Goal: Task Accomplishment & Management: Use online tool/utility

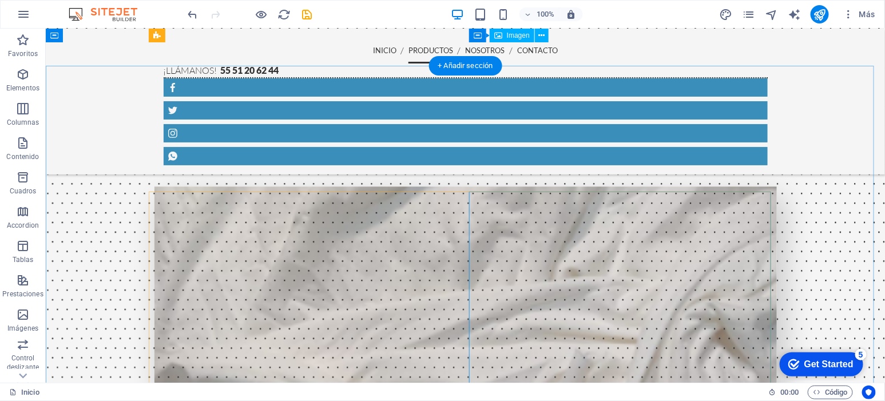
scroll to position [1144, 0]
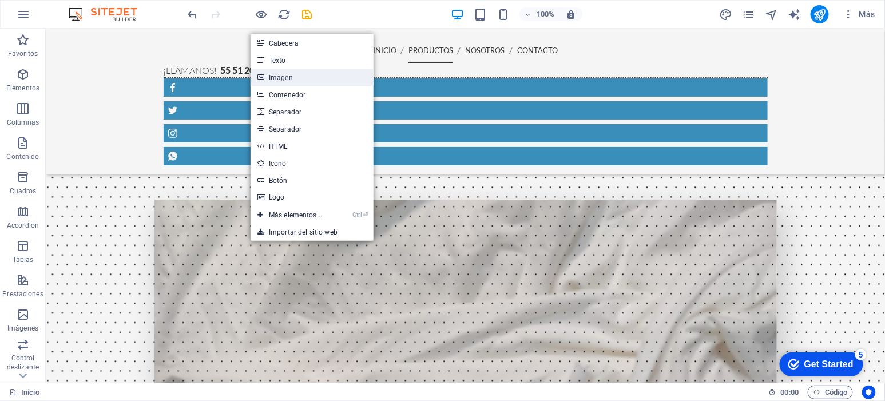
click at [291, 79] on link "Imagen" at bounding box center [312, 77] width 123 height 17
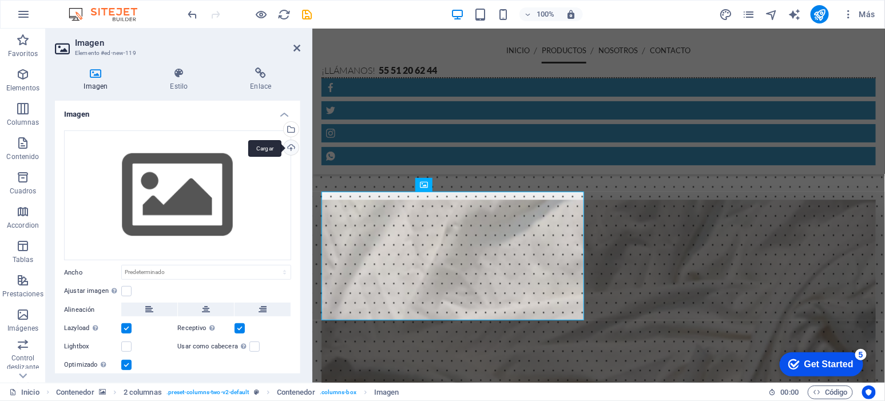
click at [292, 144] on div "Cargar" at bounding box center [289, 148] width 17 height 17
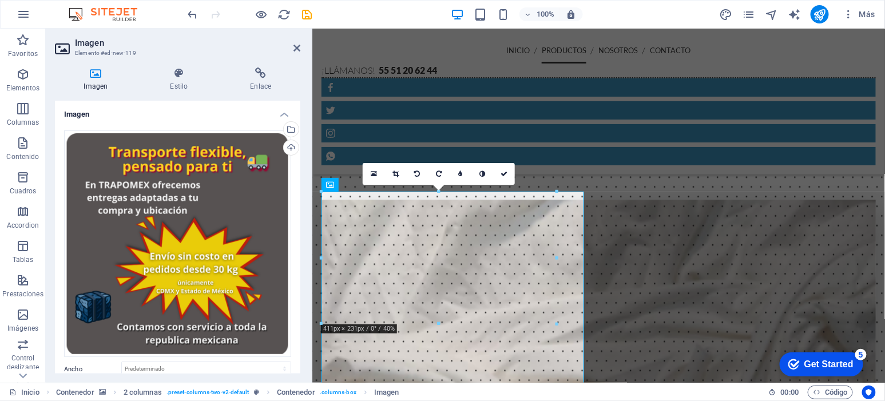
drag, startPoint x: 308, startPoint y: 12, endPoint x: 307, endPoint y: 19, distance: 7.1
click at [308, 12] on icon "save" at bounding box center [307, 14] width 13 height 13
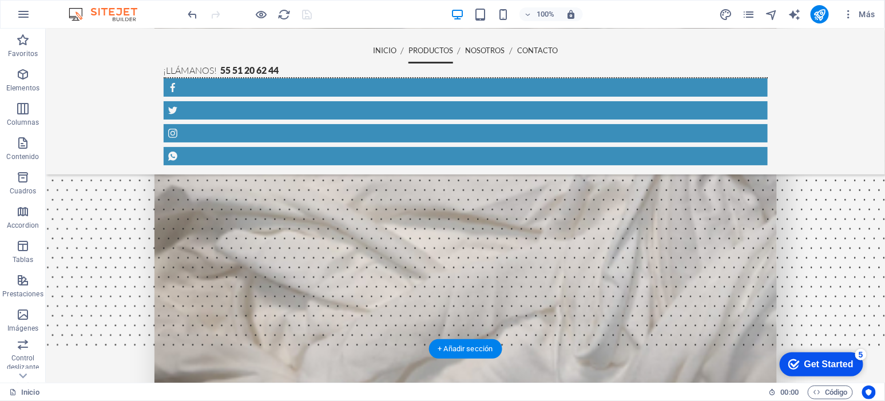
scroll to position [1144, 0]
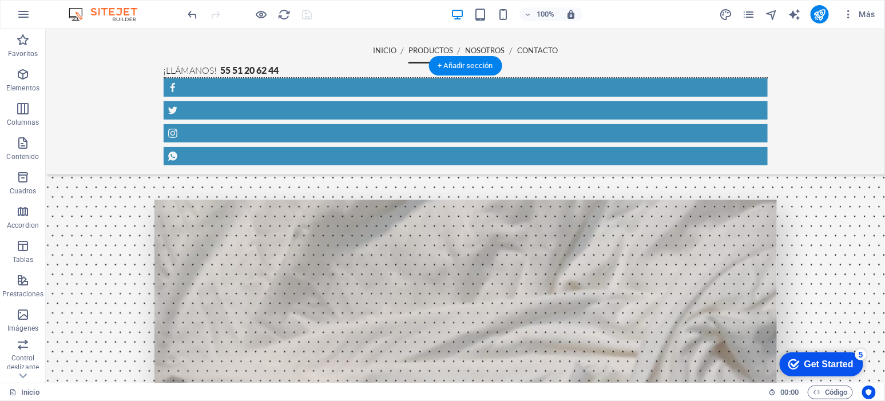
click at [836, 206] on figure at bounding box center [464, 303] width 839 height 474
click at [31, 84] on p "Elementos" at bounding box center [22, 88] width 33 height 9
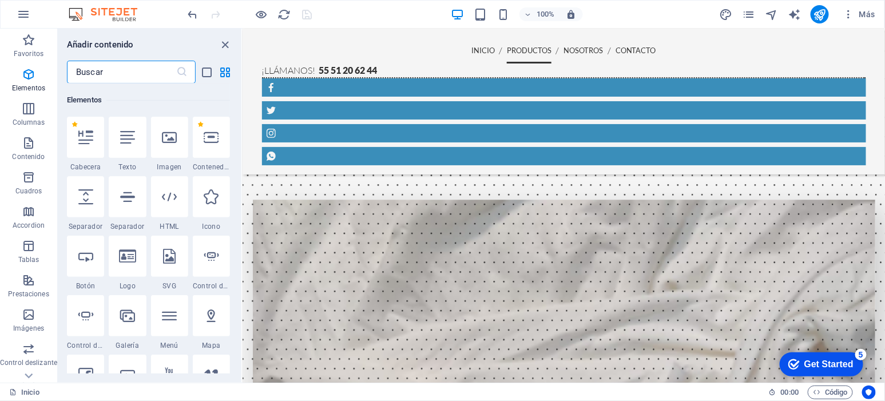
scroll to position [215, 0]
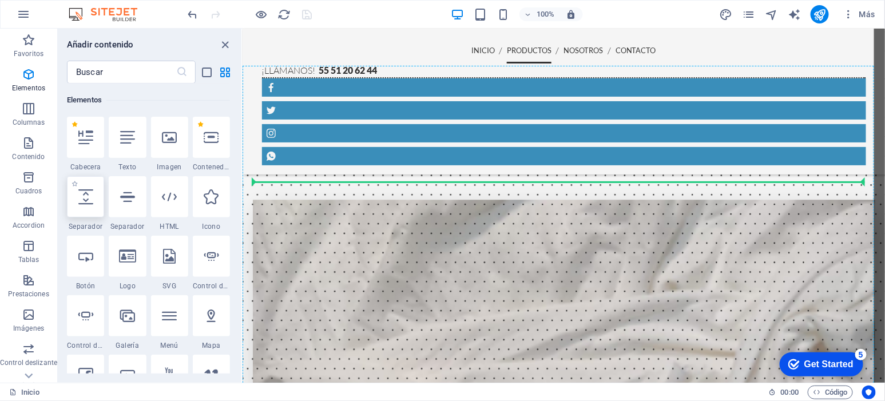
select select "px"
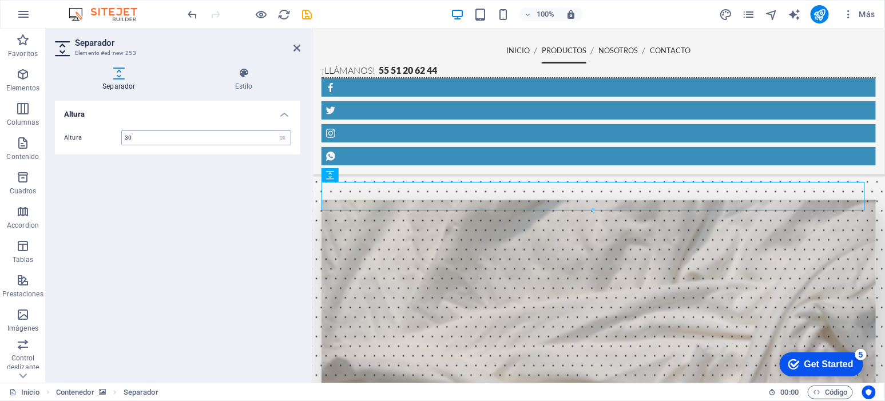
type input "30"
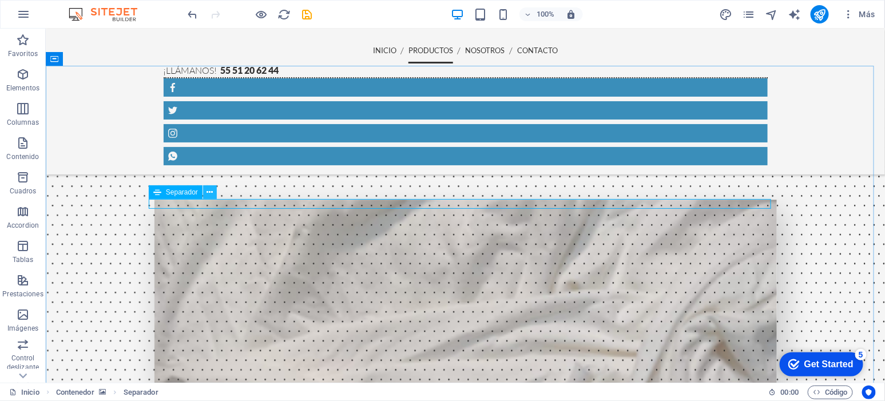
click at [215, 189] on button at bounding box center [210, 192] width 14 height 14
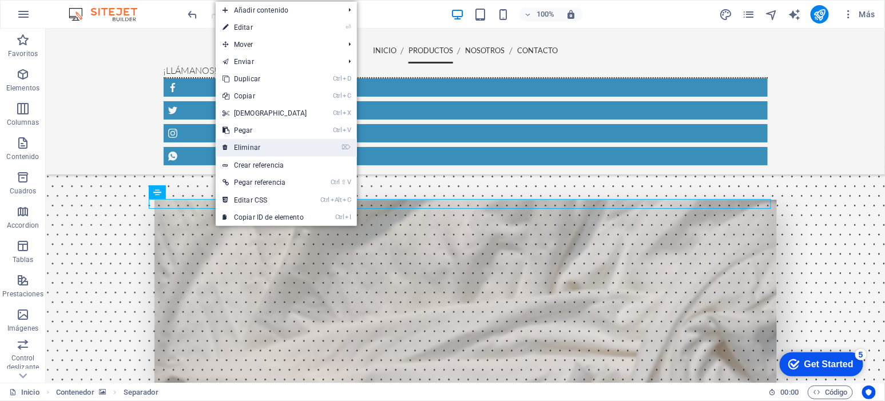
click at [263, 149] on link "⌦ Eliminar" at bounding box center [265, 147] width 98 height 17
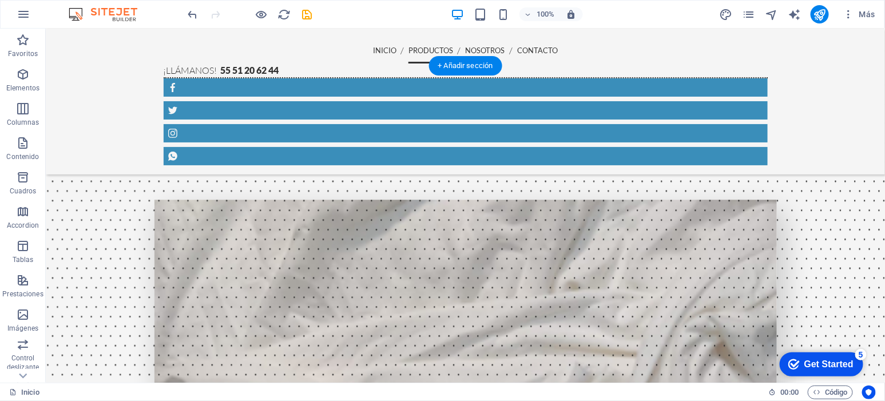
click at [822, 273] on figure at bounding box center [464, 306] width 839 height 481
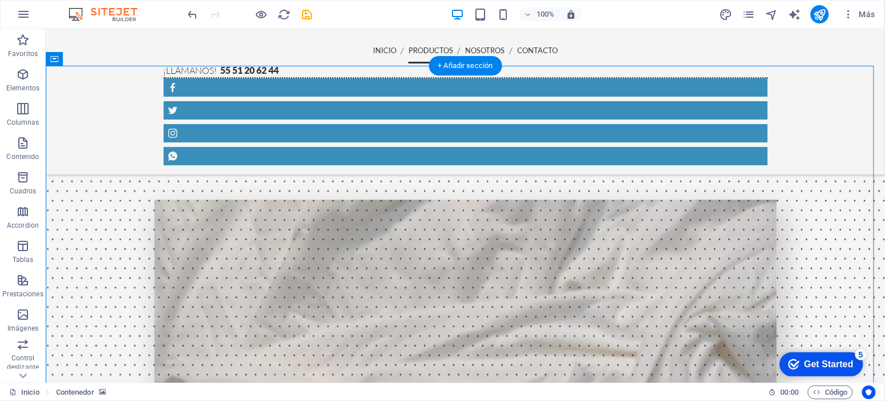
scroll to position [1335, 0]
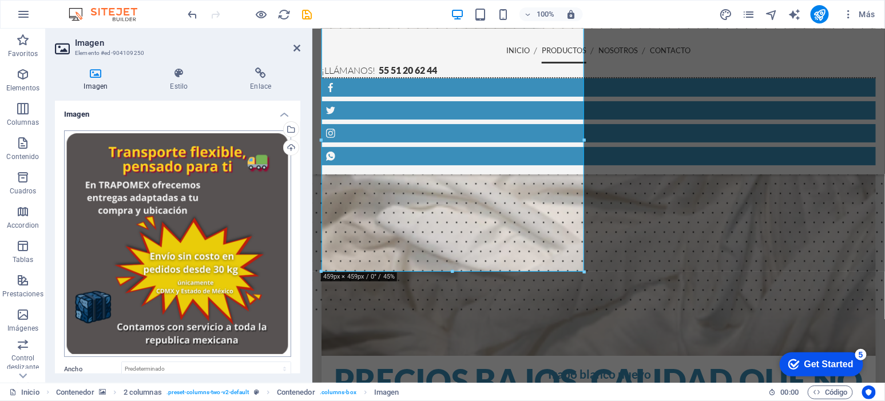
scroll to position [129, 0]
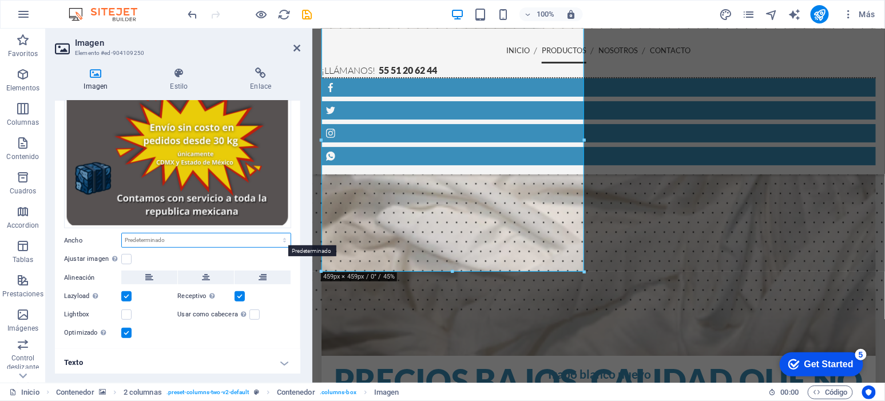
click at [180, 243] on select "Predeterminado automático px rem % em vh vw" at bounding box center [206, 240] width 169 height 14
select select "rem"
click at [272, 233] on select "Predeterminado automático px rem % em vh vw" at bounding box center [206, 240] width 169 height 14
type input "20"
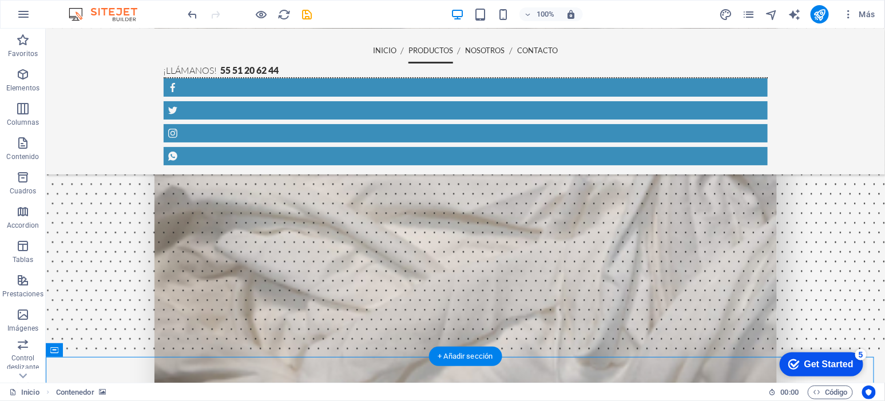
scroll to position [1144, 0]
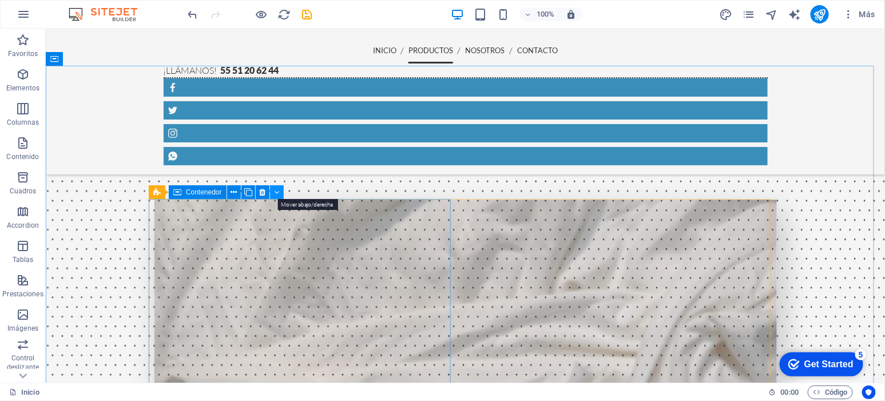
click at [274, 192] on icon at bounding box center [276, 193] width 5 height 12
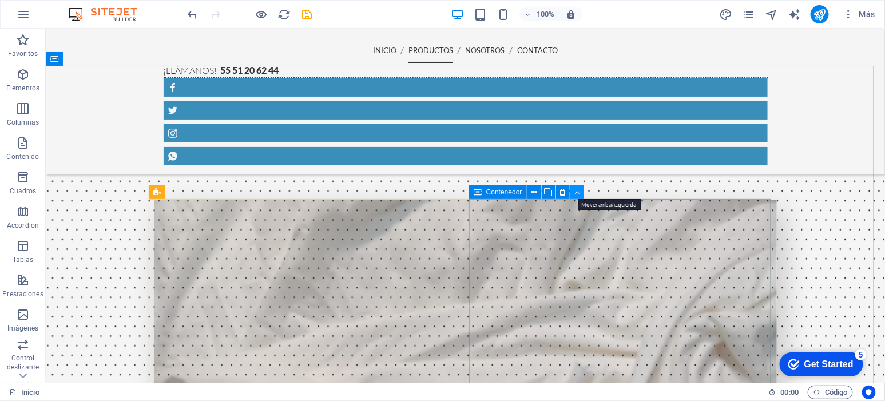
click at [577, 193] on icon at bounding box center [576, 193] width 5 height 12
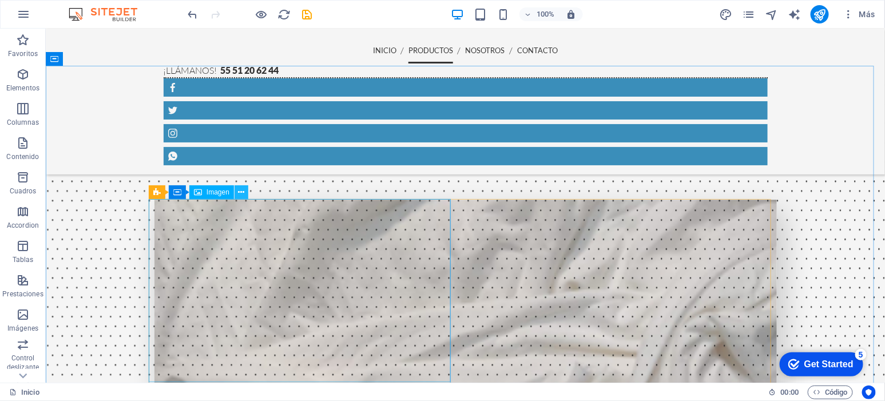
click at [238, 193] on icon at bounding box center [241, 193] width 6 height 12
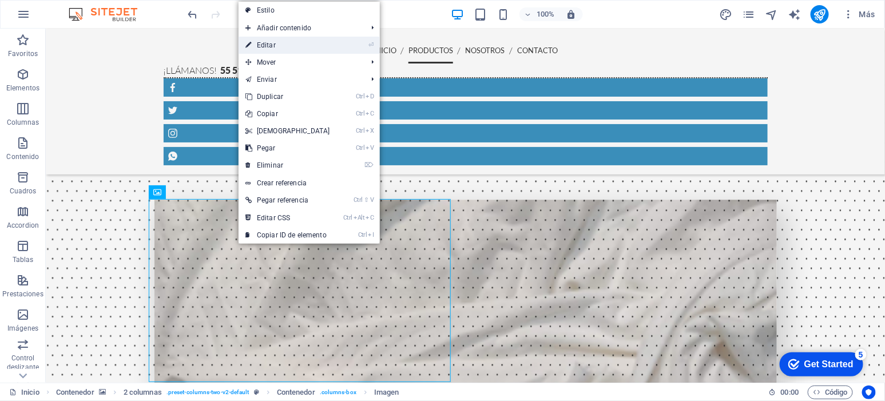
click at [304, 43] on link "⏎ Editar" at bounding box center [288, 45] width 98 height 17
select select "rem"
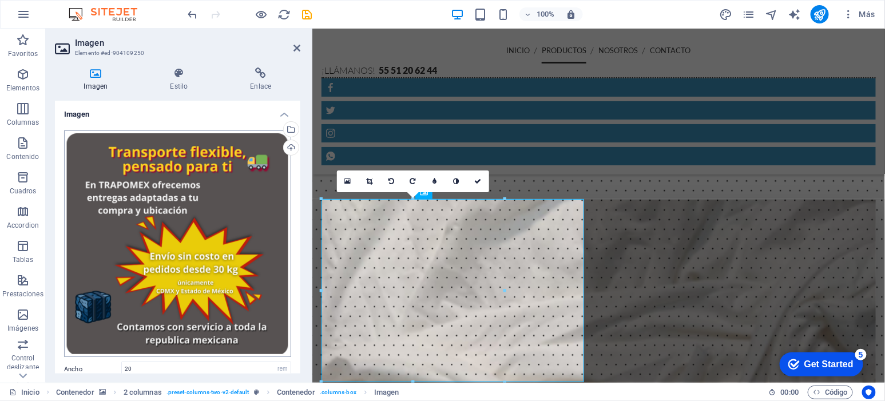
scroll to position [129, 0]
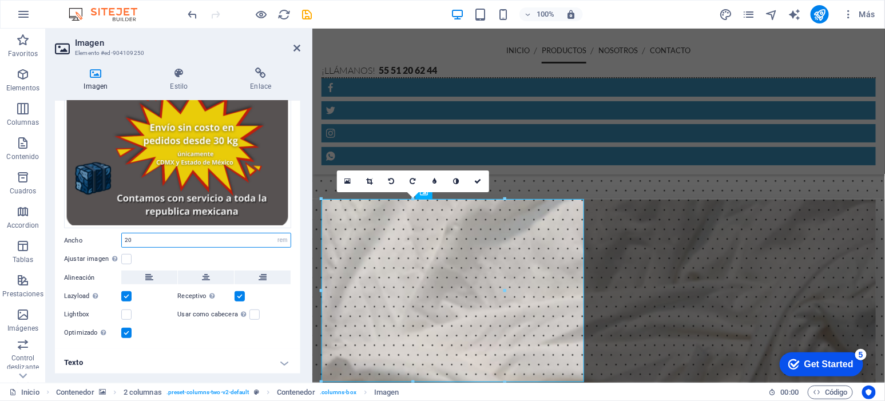
click at [169, 237] on input "20" at bounding box center [206, 240] width 169 height 14
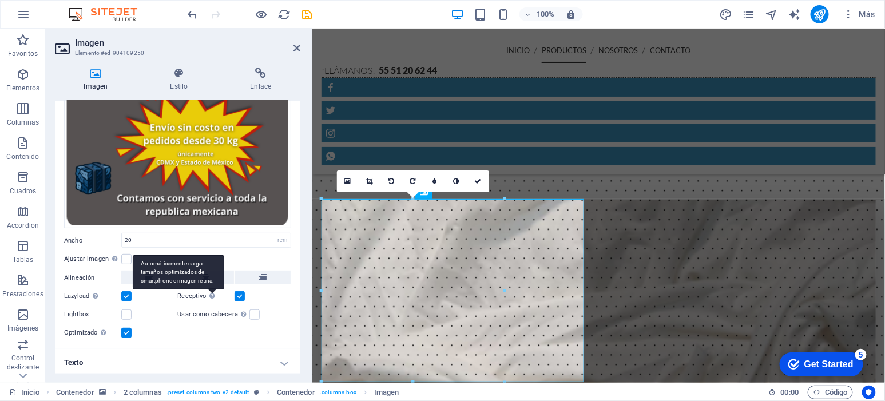
click at [212, 273] on div "Automáticamente cargar tamaños optimizados de smartphone e imagen retina." at bounding box center [179, 272] width 92 height 34
click at [0, 0] on input "Receptivo Automáticamente cargar tamaños optimizados de smartphone e imagen ret…" at bounding box center [0, 0] width 0 height 0
click at [206, 275] on div "Automáticamente cargar tamaños optimizados de smartphone e imagen retina." at bounding box center [179, 272] width 92 height 34
click at [0, 0] on input "Receptivo Automáticamente cargar tamaños optimizados de smartphone e imagen ret…" at bounding box center [0, 0] width 0 height 0
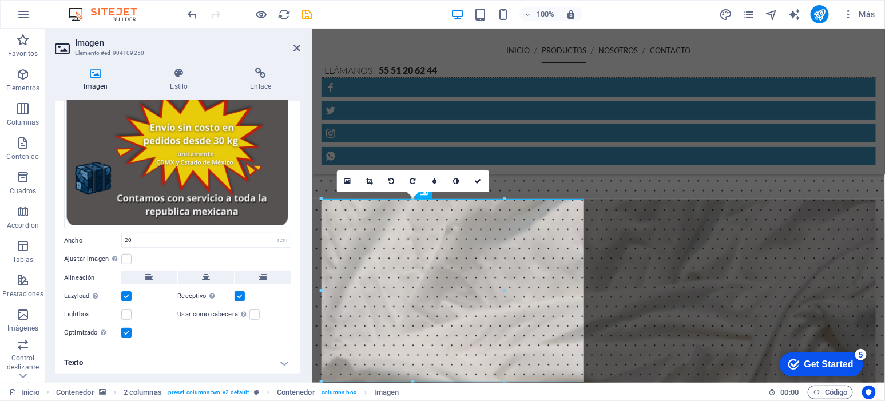
click at [238, 293] on label at bounding box center [240, 296] width 10 height 10
click at [0, 0] on input "Receptivo Automáticamente cargar tamaños optimizados de smartphone e imagen ret…" at bounding box center [0, 0] width 0 height 0
click at [206, 275] on icon at bounding box center [206, 278] width 8 height 14
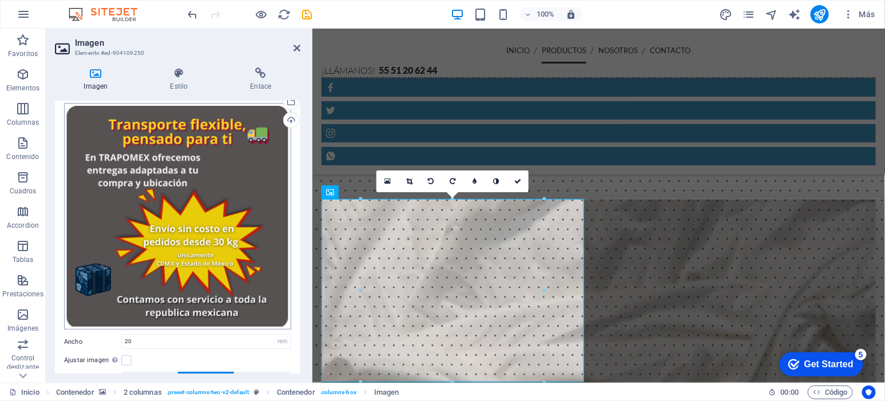
scroll to position [0, 0]
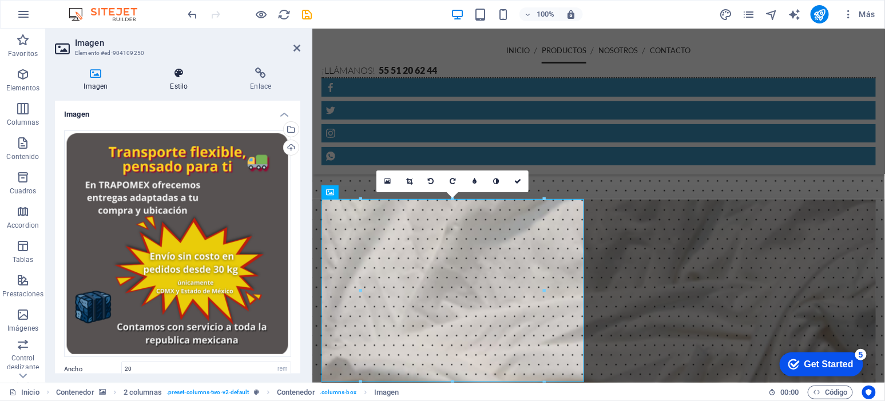
click at [189, 77] on icon at bounding box center [179, 73] width 76 height 11
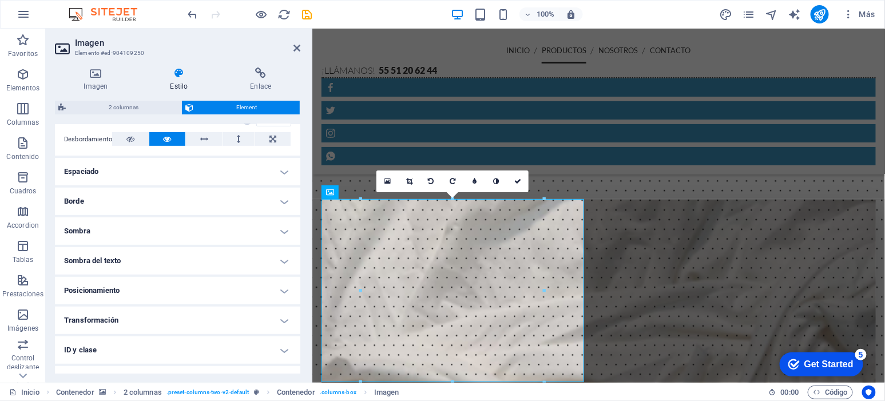
scroll to position [190, 0]
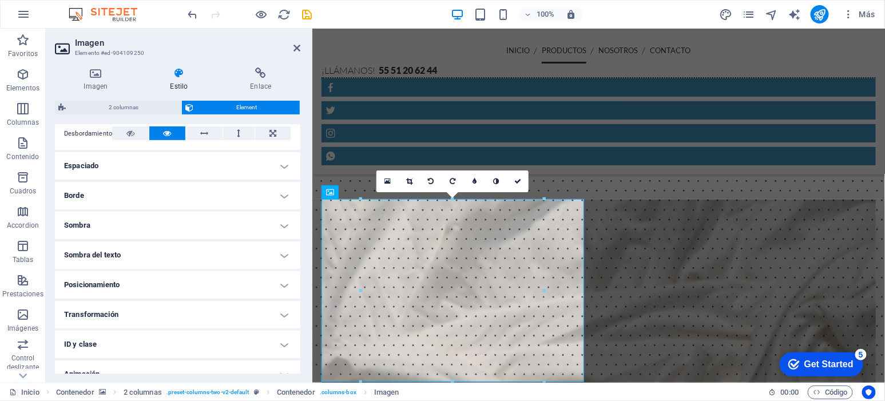
click at [208, 165] on h4 "Espaciado" at bounding box center [177, 165] width 245 height 27
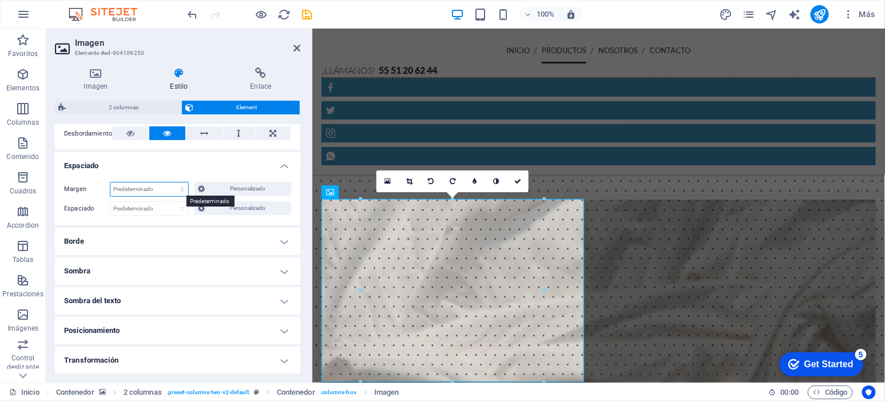
click at [134, 186] on select "Predeterminado automático px % rem vw vh Personalizado" at bounding box center [149, 190] width 78 height 14
select select "rem"
click at [170, 183] on select "Predeterminado automático px % rem vw vh Personalizado" at bounding box center [149, 190] width 78 height 14
type input "5"
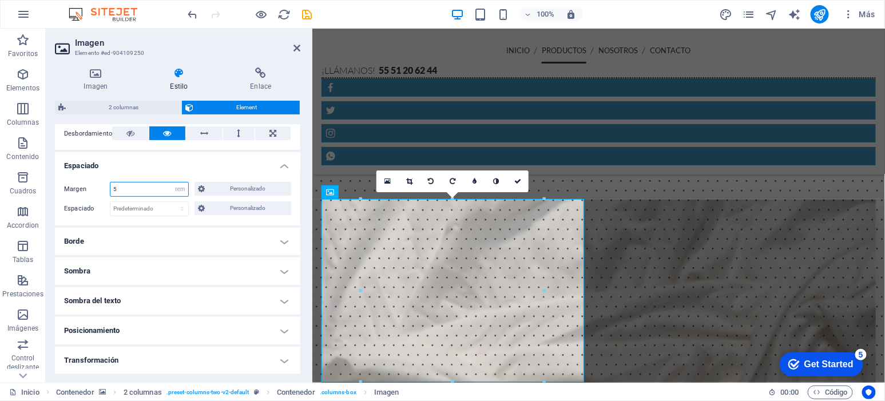
type input "5"
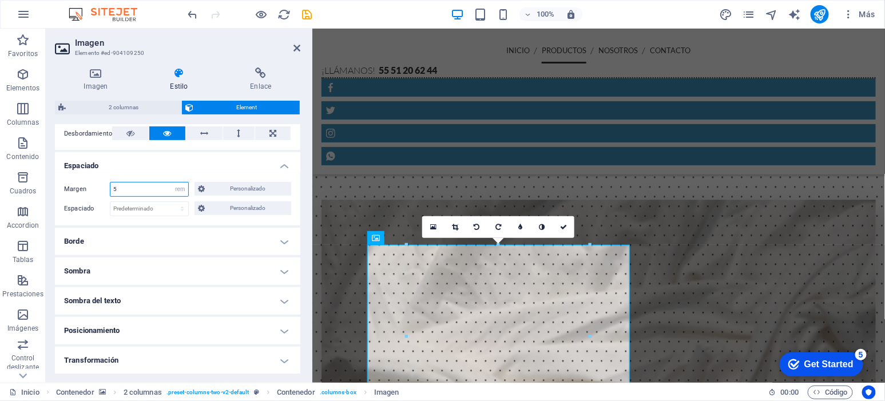
type input "0"
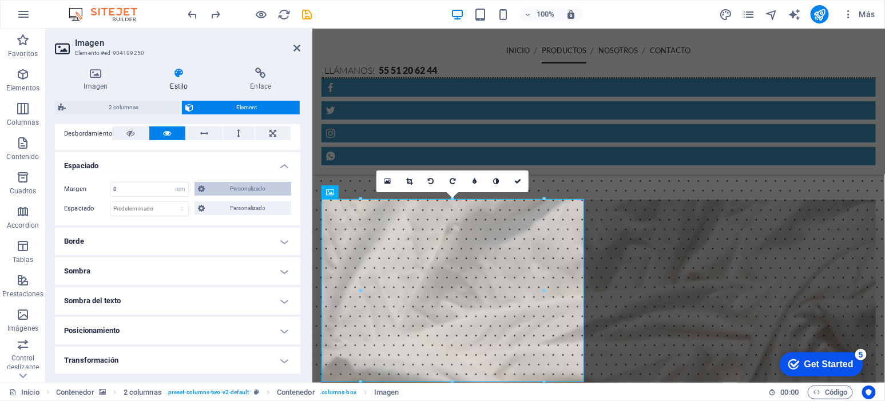
click at [243, 187] on span "Personalizado" at bounding box center [248, 189] width 80 height 14
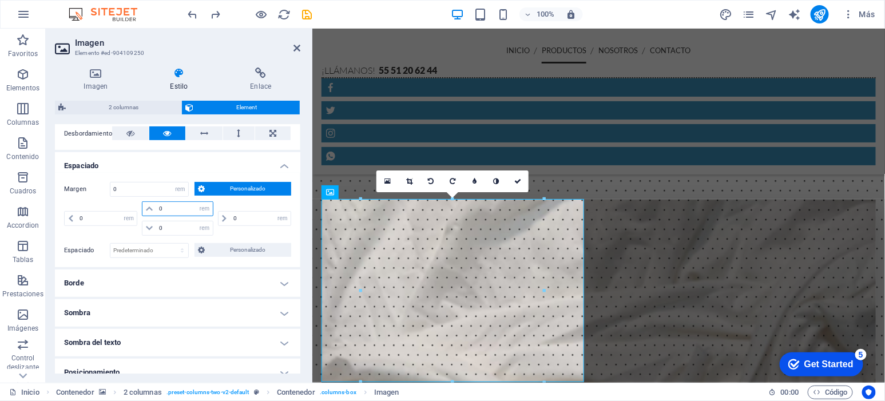
click at [178, 207] on input "0" at bounding box center [184, 209] width 56 height 14
type input "5"
select select "DISABLED_OPTION_VALUE"
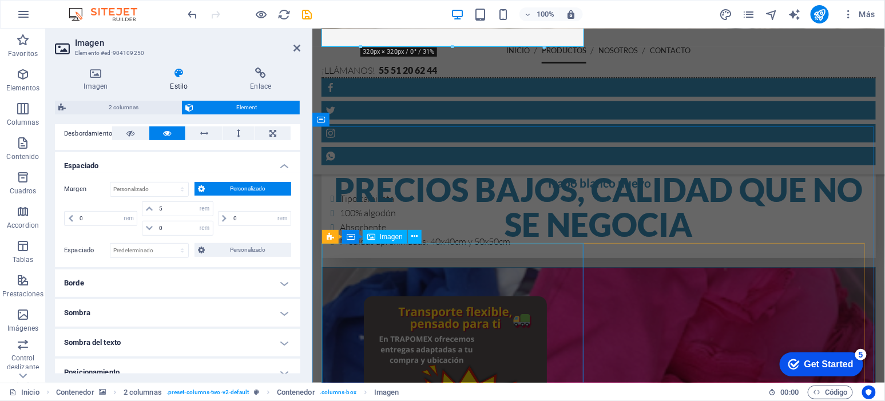
scroll to position [1335, 0]
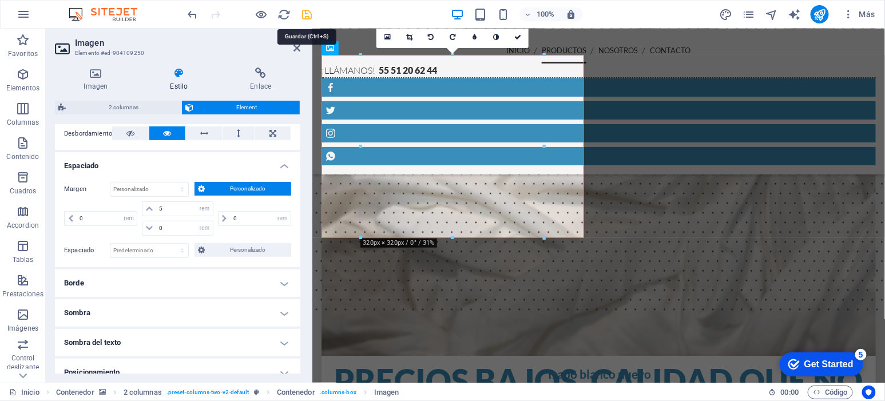
click at [308, 15] on icon "save" at bounding box center [307, 14] width 13 height 13
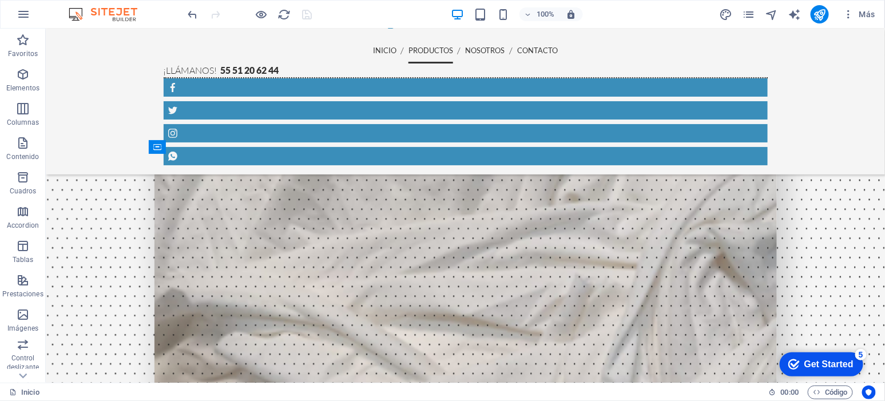
scroll to position [1178, 0]
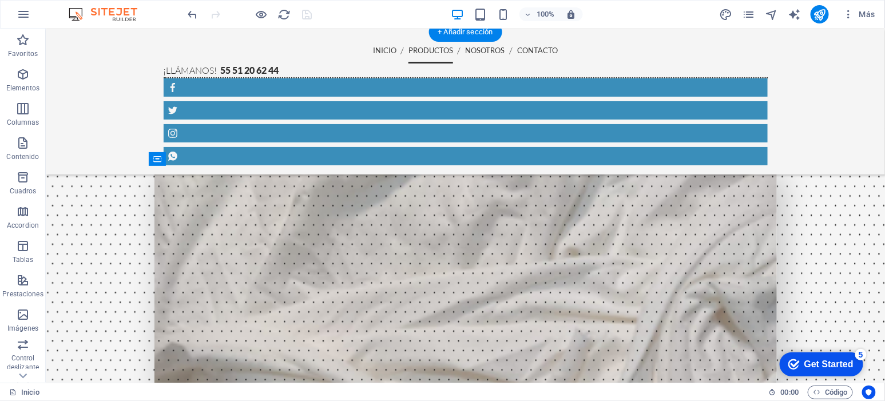
click at [836, 224] on figure at bounding box center [464, 272] width 839 height 481
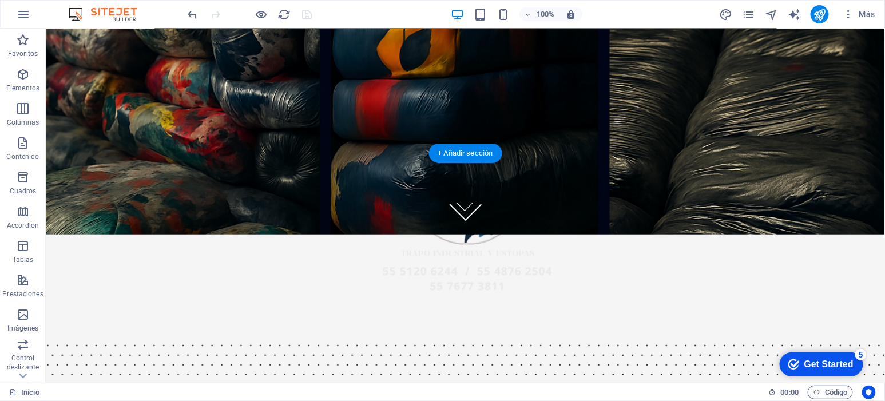
scroll to position [33, 0]
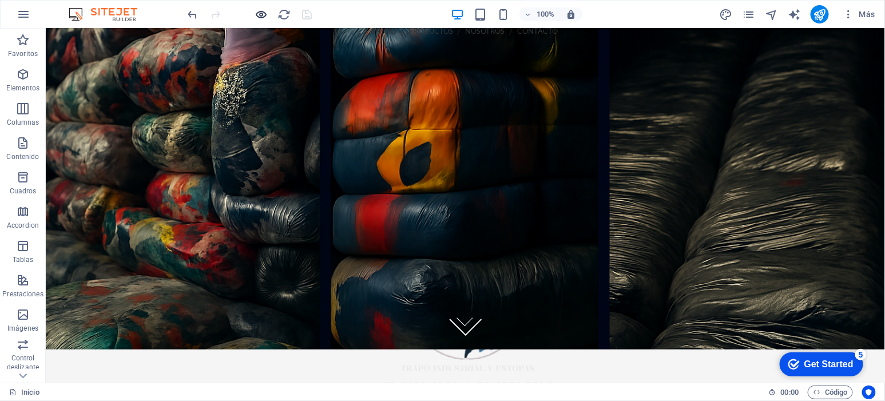
drag, startPoint x: 272, startPoint y: 18, endPoint x: 264, endPoint y: 17, distance: 8.7
click at [273, 18] on div at bounding box center [250, 14] width 128 height 18
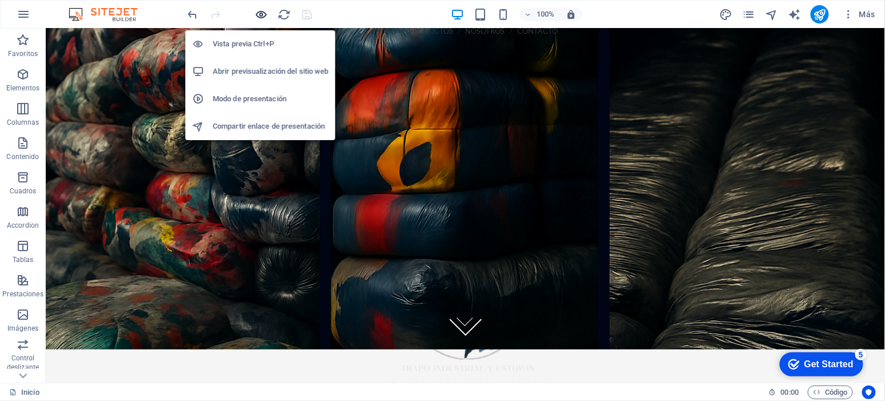
click at [260, 14] on icon "button" at bounding box center [261, 14] width 13 height 13
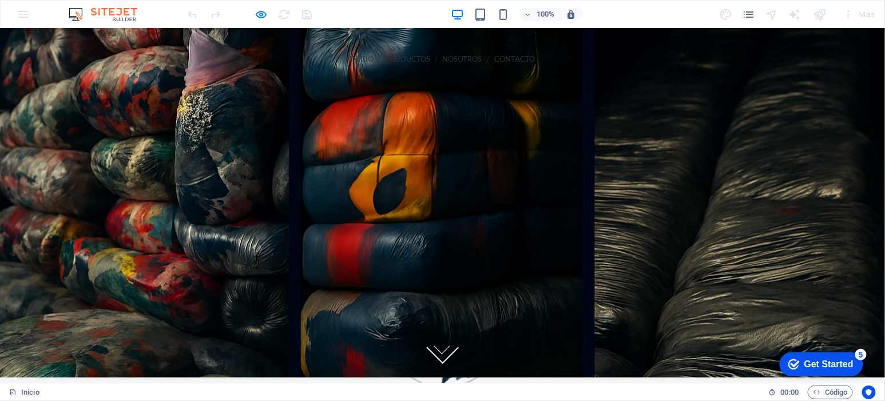
scroll to position [0, 0]
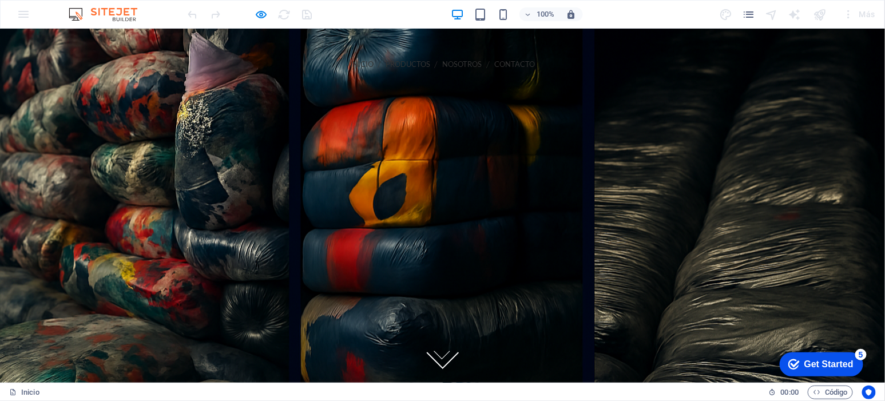
click at [443, 64] on link "NOSOTROS" at bounding box center [462, 64] width 39 height 26
click at [494, 61] on link "CONTACTO" at bounding box center [514, 64] width 41 height 26
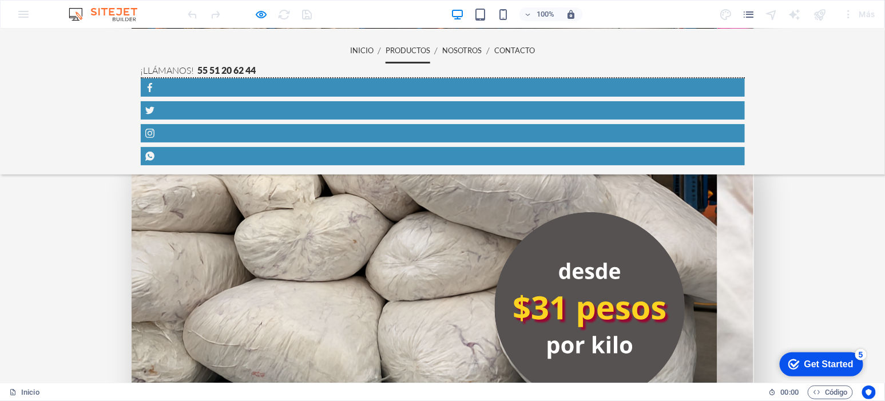
scroll to position [2249, 0]
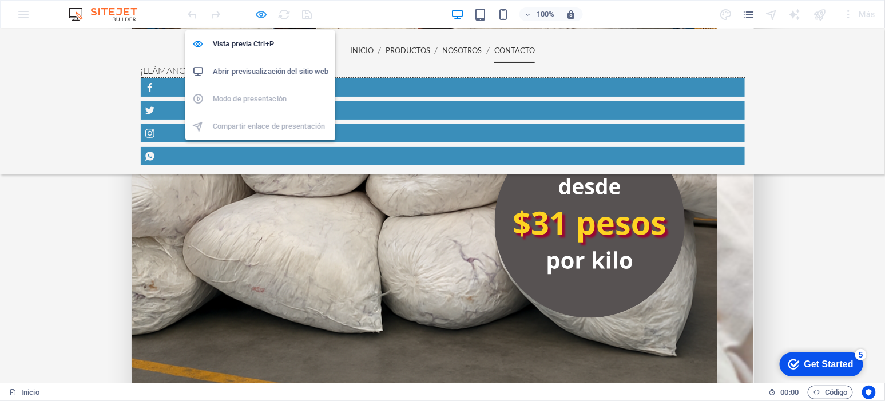
click at [263, 16] on icon "button" at bounding box center [261, 14] width 13 height 13
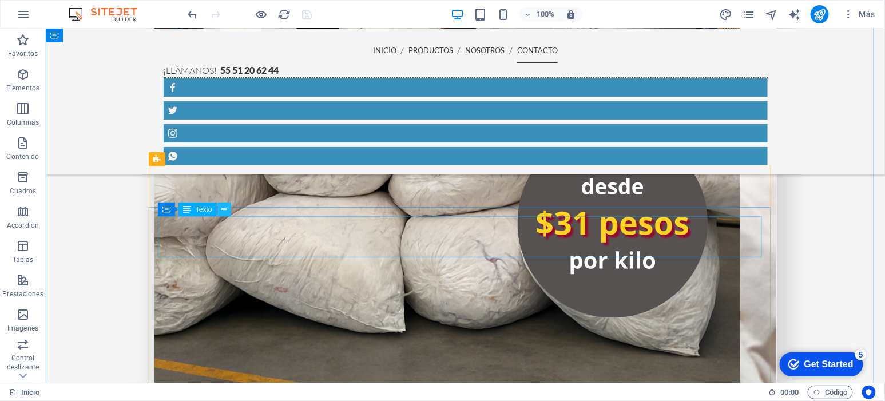
click at [223, 208] on icon at bounding box center [224, 210] width 6 height 12
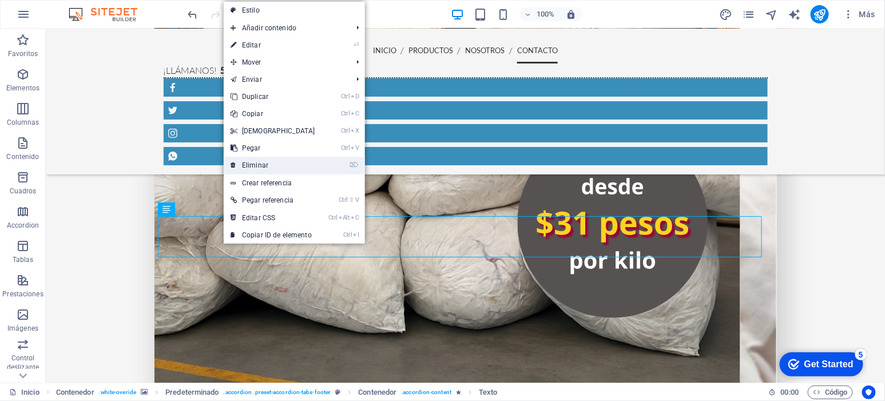
drag, startPoint x: 271, startPoint y: 163, endPoint x: 225, endPoint y: 135, distance: 53.7
click at [271, 163] on link "⌦ Eliminar" at bounding box center [273, 165] width 98 height 17
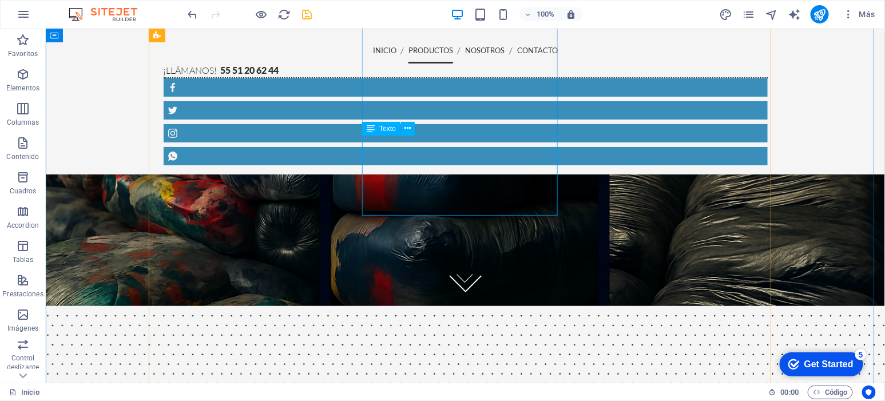
scroll to position [0, 0]
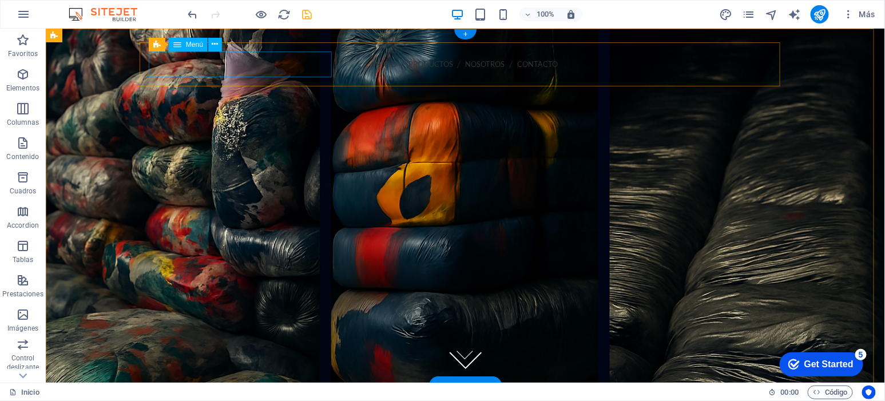
click at [259, 61] on nav "INICIO PRODUCTOS NOSOTROS CONTACTO" at bounding box center [465, 64] width 622 height 26
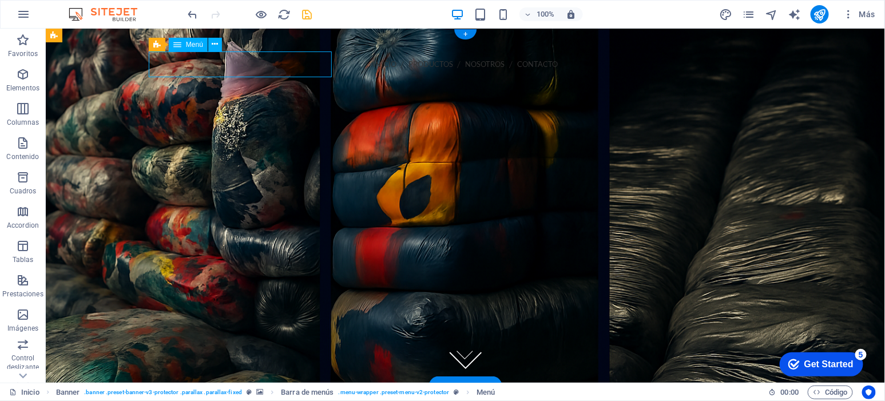
click at [259, 61] on nav "INICIO PRODUCTOS NOSOTROS CONTACTO" at bounding box center [465, 64] width 622 height 26
select select
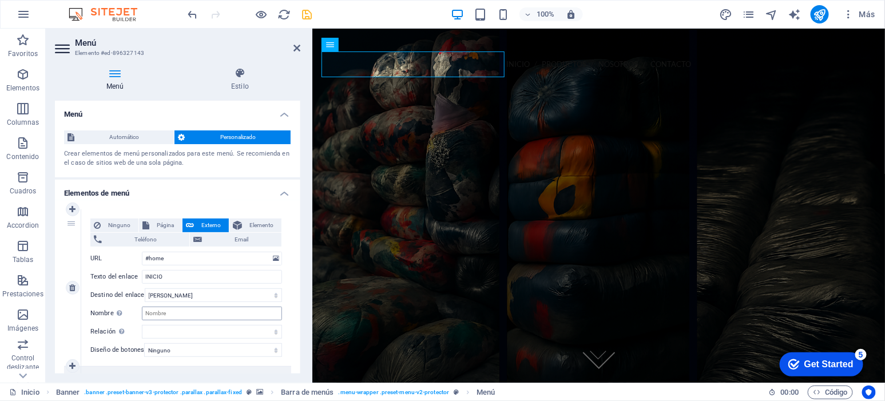
scroll to position [190, 0]
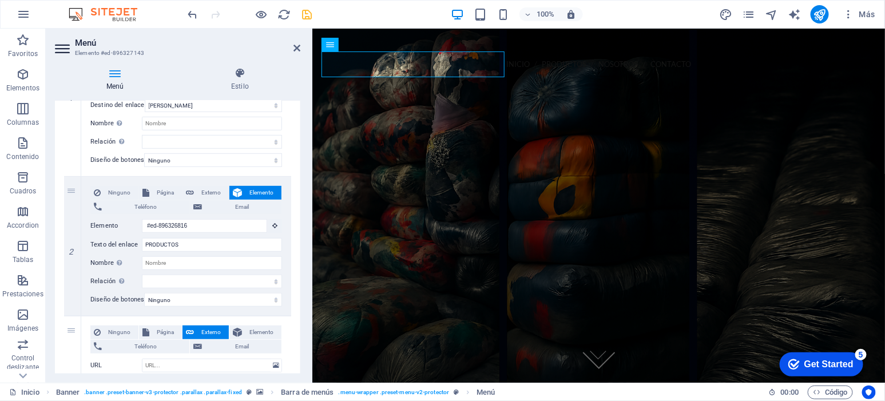
drag, startPoint x: 296, startPoint y: 259, endPoint x: 293, endPoint y: 265, distance: 6.9
click at [293, 265] on div "1 Ninguno Página Externo Elemento Teléfono Email Página Inicio Elemento URL #ho…" at bounding box center [177, 316] width 245 height 612
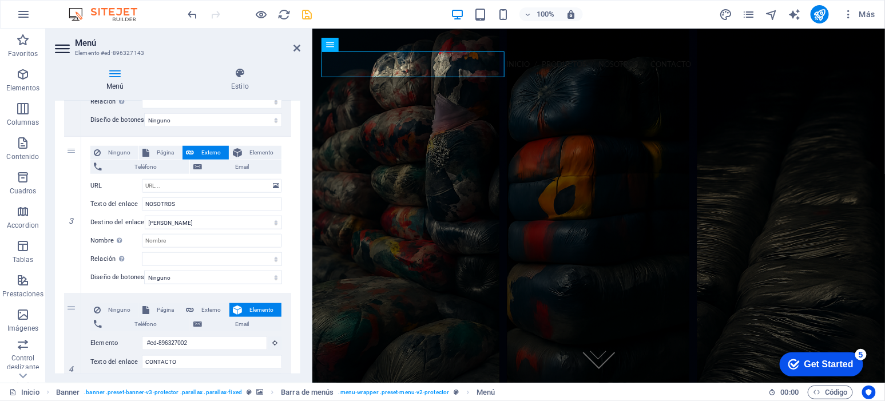
scroll to position [381, 0]
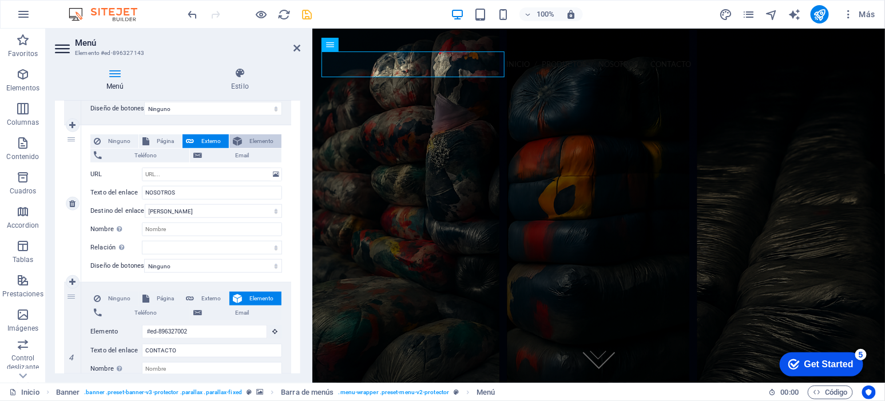
click at [248, 137] on span "Elemento" at bounding box center [261, 141] width 33 height 14
select select
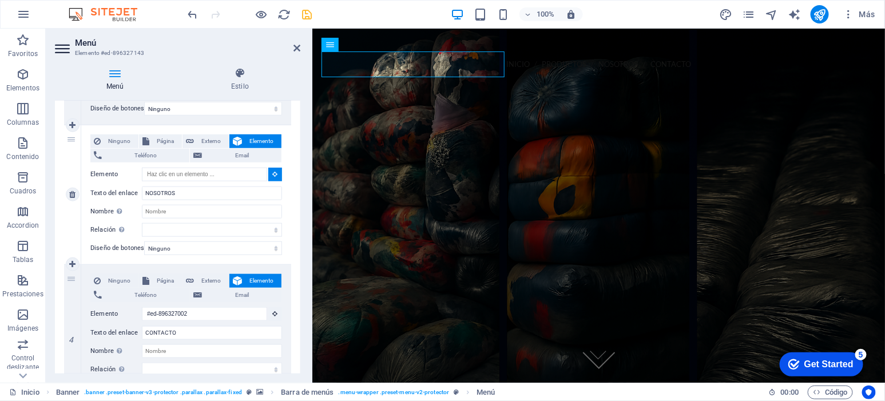
click at [276, 170] on button at bounding box center [275, 175] width 14 height 14
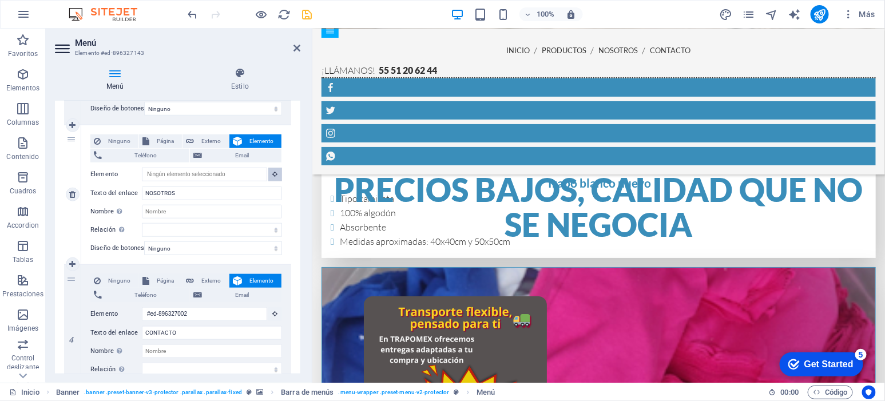
scroll to position [1482, 0]
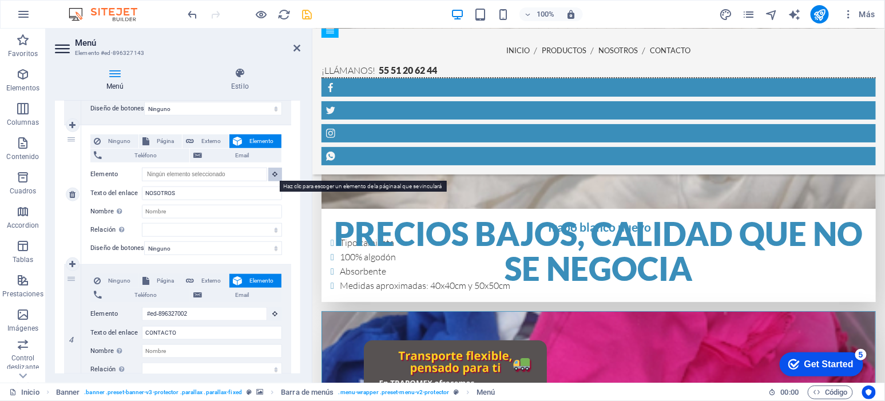
click at [273, 174] on icon at bounding box center [274, 174] width 5 height 6
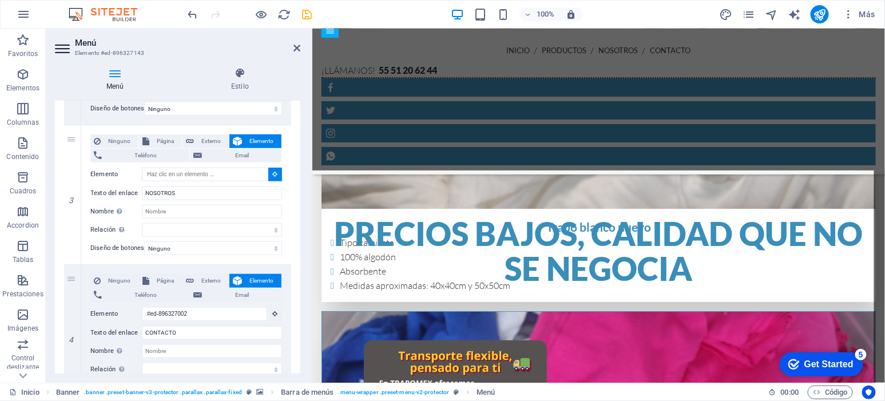
select select
type input "#ed-903238699"
select select
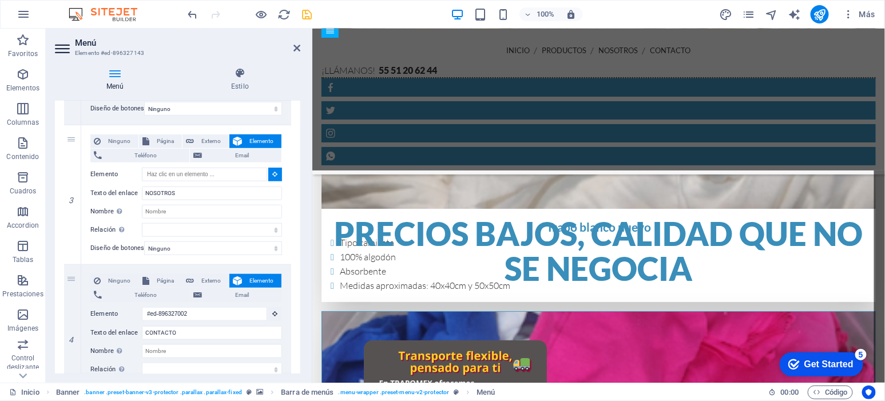
select select
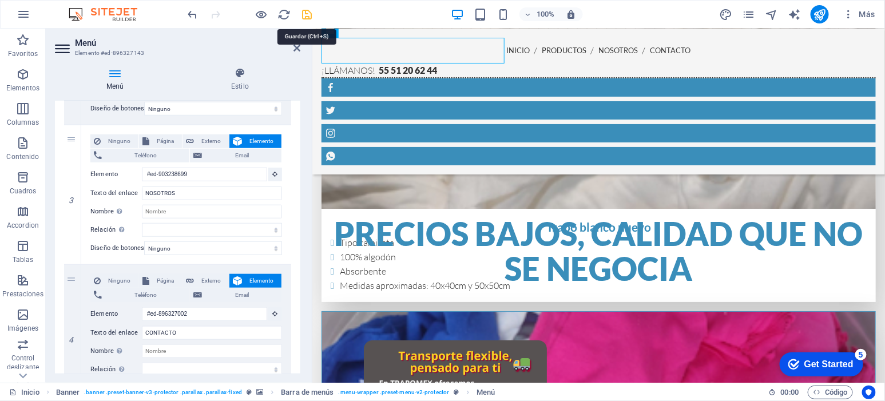
click at [308, 11] on icon "save" at bounding box center [307, 14] width 13 height 13
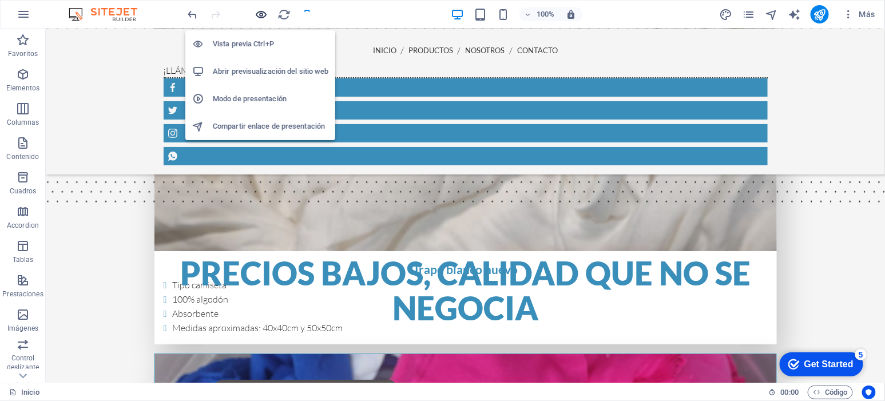
click at [257, 17] on icon "button" at bounding box center [261, 14] width 13 height 13
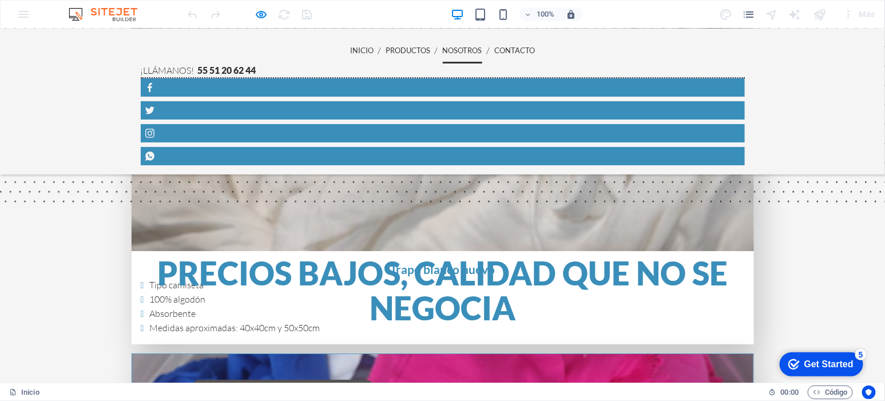
click at [443, 46] on link "NOSOTROS" at bounding box center [462, 50] width 39 height 26
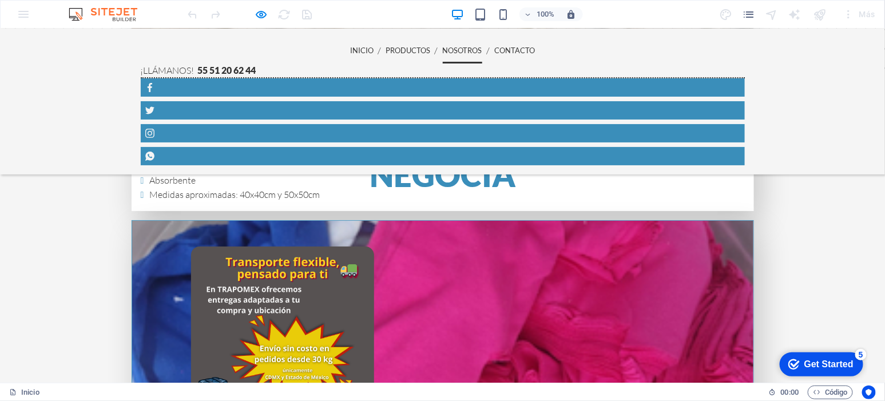
scroll to position [1619, 0]
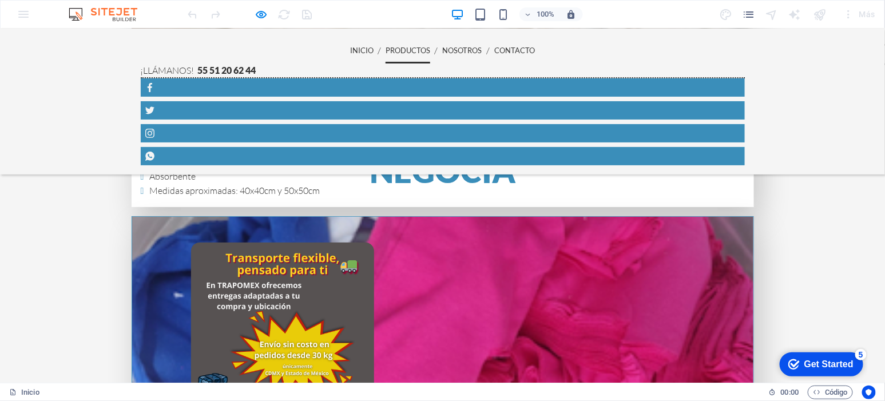
click at [386, 46] on link "PRODUCTOS" at bounding box center [408, 50] width 45 height 26
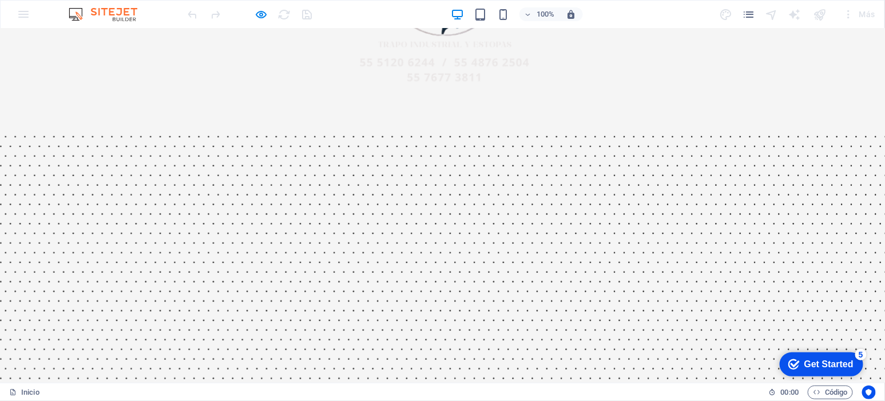
scroll to position [0, 0]
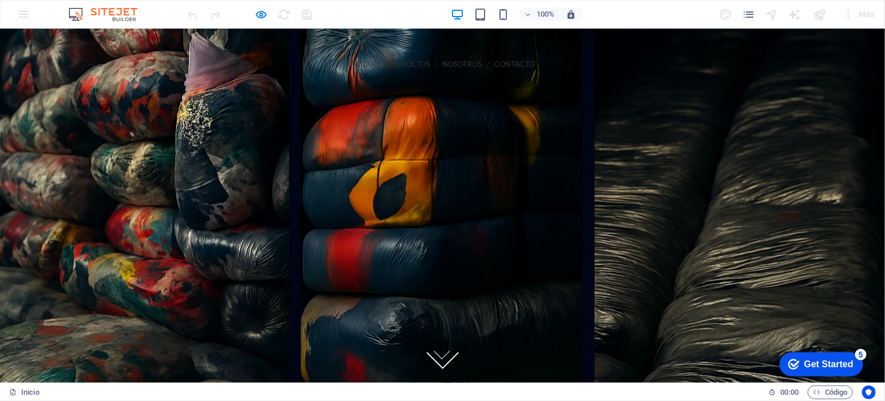
drag, startPoint x: 883, startPoint y: 105, endPoint x: 840, endPoint y: 55, distance: 65.3
click at [443, 60] on link "NOSOTROS" at bounding box center [462, 64] width 39 height 26
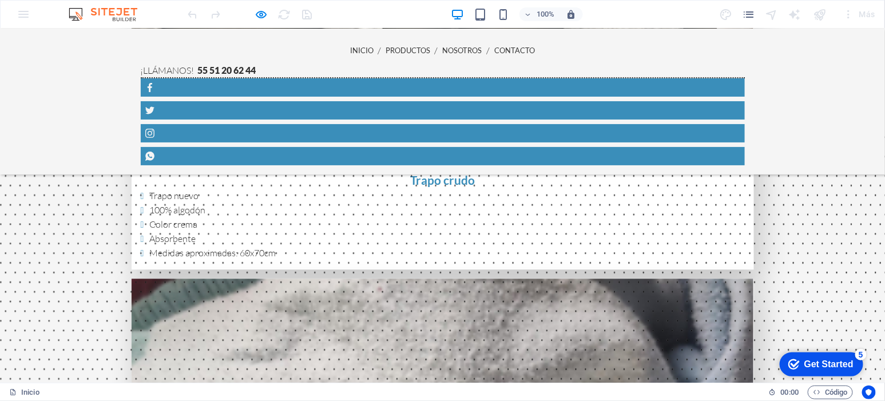
scroll to position [1978, 0]
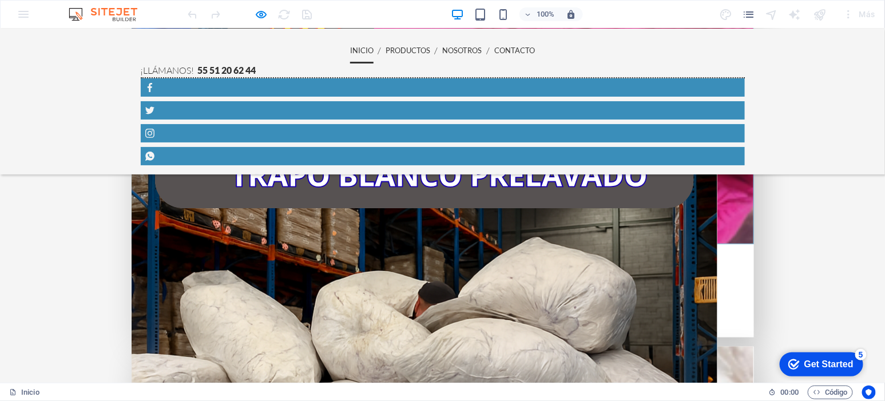
click at [350, 59] on link "INICIO" at bounding box center [361, 50] width 23 height 26
click at [350, 46] on link "INICIO" at bounding box center [361, 50] width 23 height 26
click at [350, 50] on link "INICIO" at bounding box center [361, 50] width 23 height 26
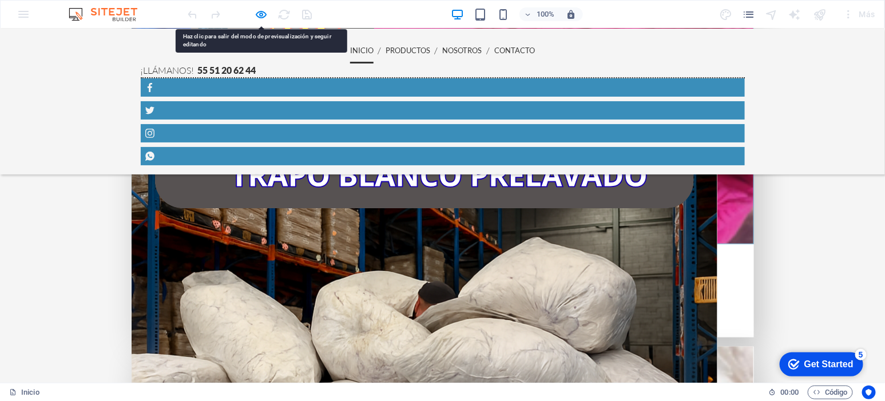
click at [350, 50] on link "INICIO" at bounding box center [361, 50] width 23 height 26
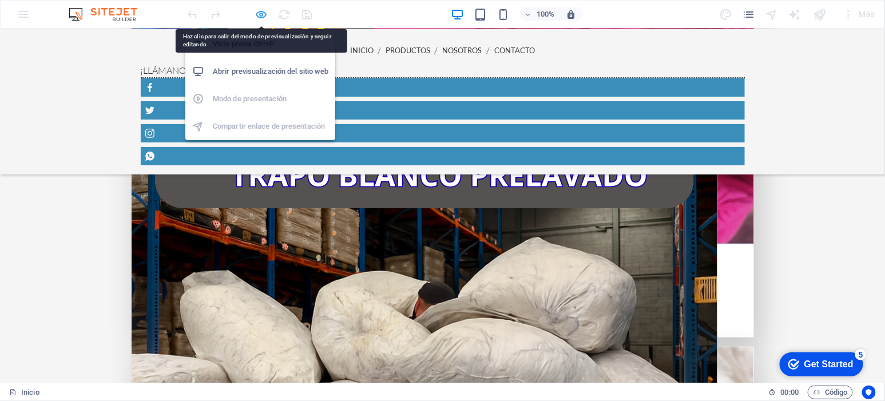
click at [260, 14] on icon "button" at bounding box center [261, 14] width 13 height 13
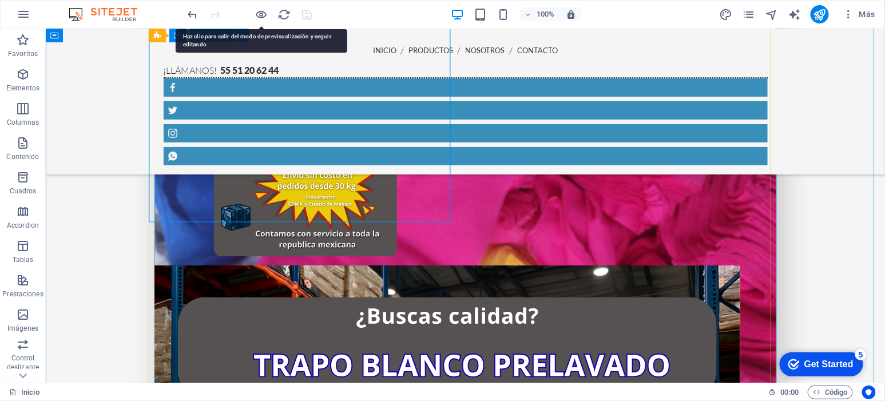
scroll to position [1597, 0]
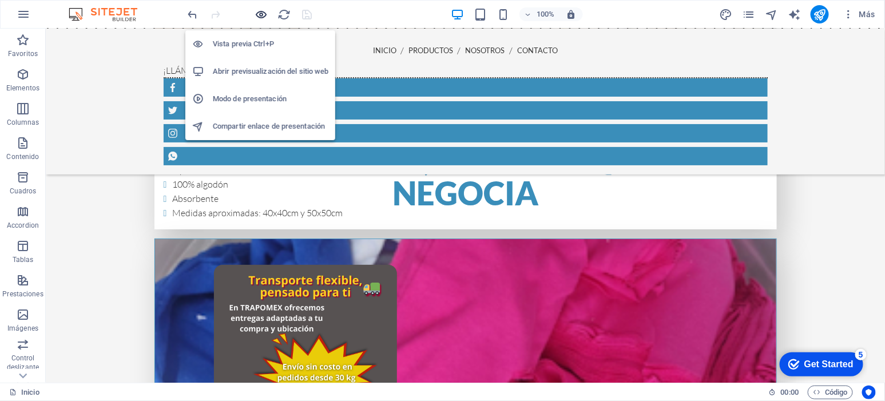
click at [260, 12] on icon "button" at bounding box center [261, 14] width 13 height 13
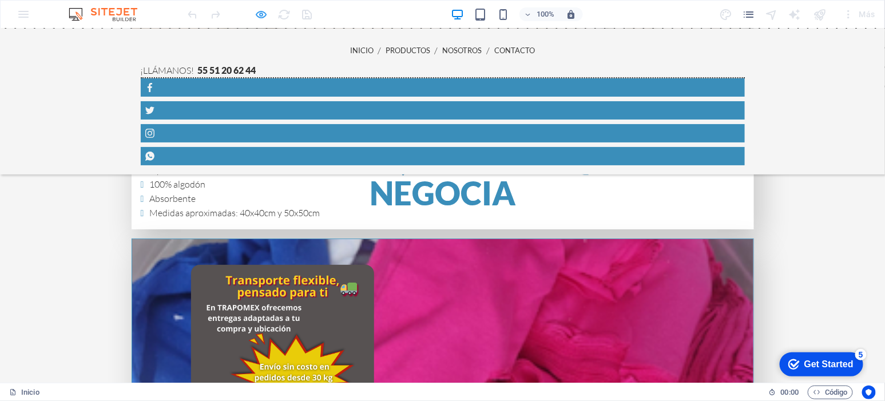
click at [252, 11] on div at bounding box center [250, 14] width 128 height 18
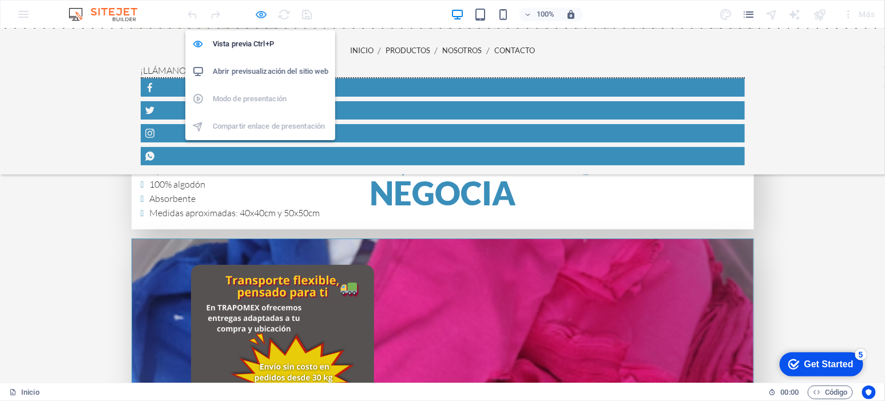
click at [259, 16] on icon "button" at bounding box center [261, 14] width 13 height 13
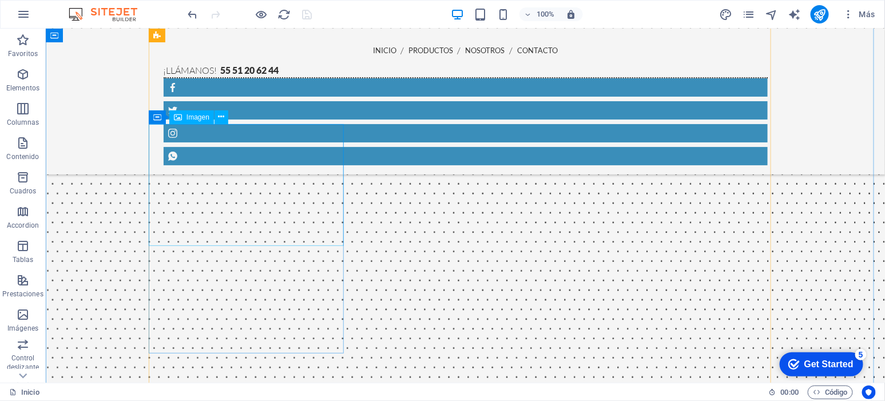
scroll to position [0, 0]
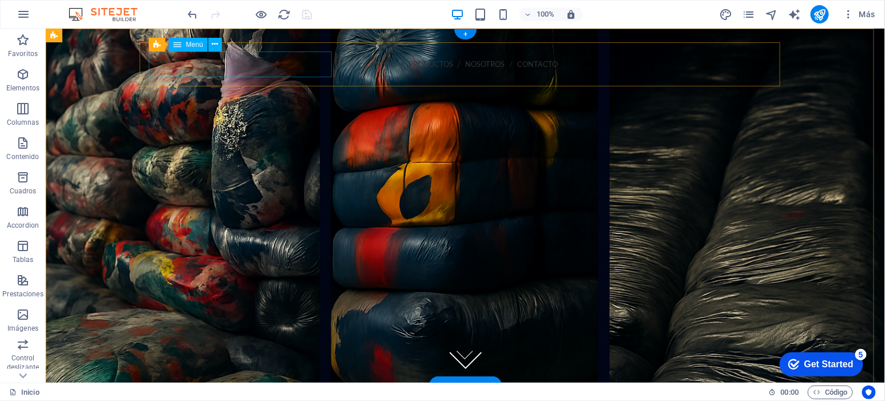
click at [163, 61] on nav "INICIO PRODUCTOS NOSOTROS CONTACTO" at bounding box center [465, 64] width 622 height 26
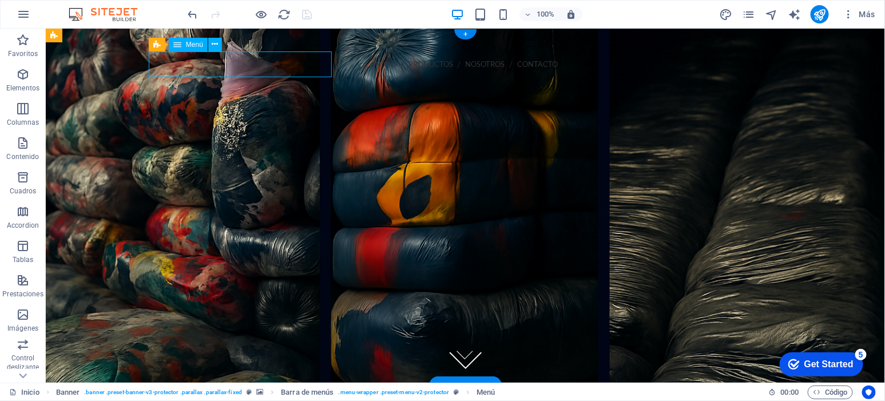
click at [163, 61] on nav "INICIO PRODUCTOS NOSOTROS CONTACTO" at bounding box center [465, 64] width 622 height 26
select select
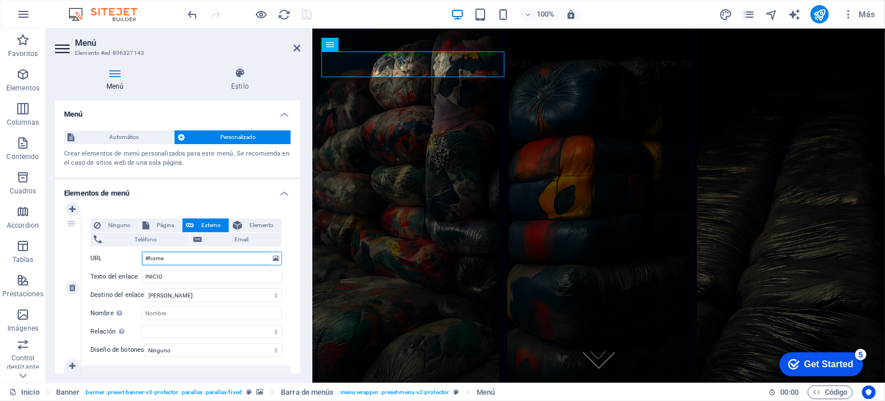
click at [195, 260] on input "#home" at bounding box center [212, 259] width 140 height 14
drag, startPoint x: 195, startPoint y: 260, endPoint x: 121, endPoint y: 246, distance: 75.2
click at [121, 246] on div "Ninguno Página Externo Elemento Teléfono Email Página Inicio Elemento URL #home…" at bounding box center [186, 279] width 192 height 120
select select
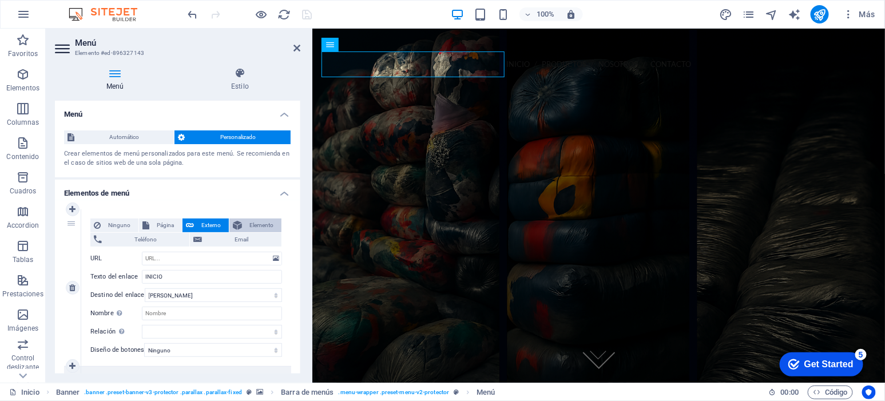
select select
click at [263, 224] on span "Elemento" at bounding box center [261, 226] width 33 height 14
select select
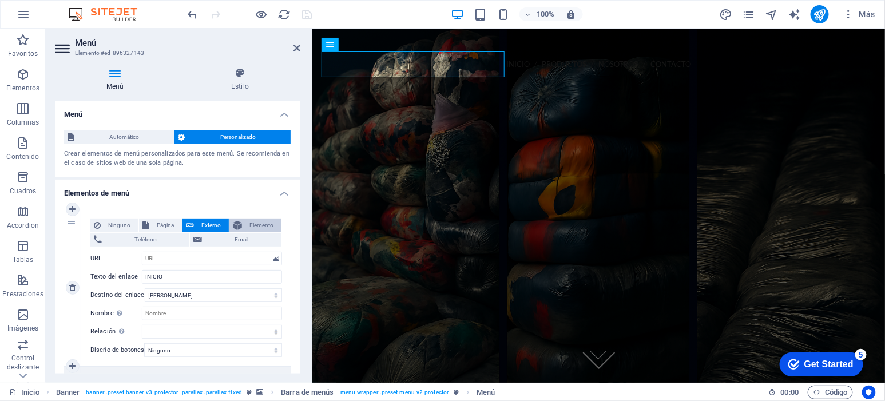
select select
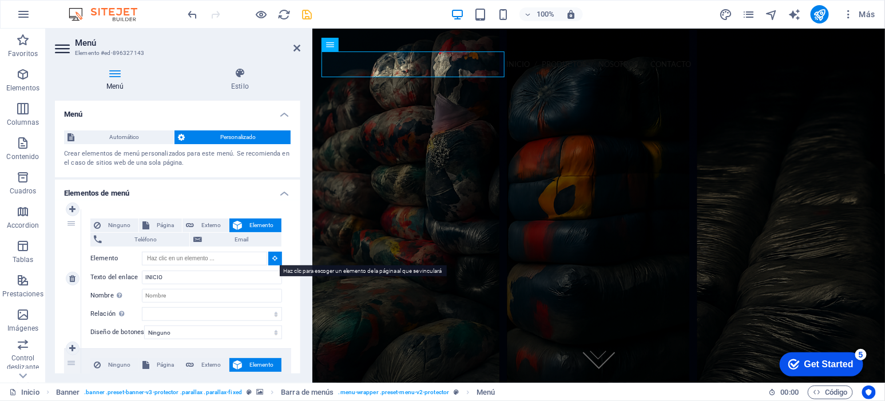
click at [272, 256] on icon at bounding box center [274, 258] width 5 height 6
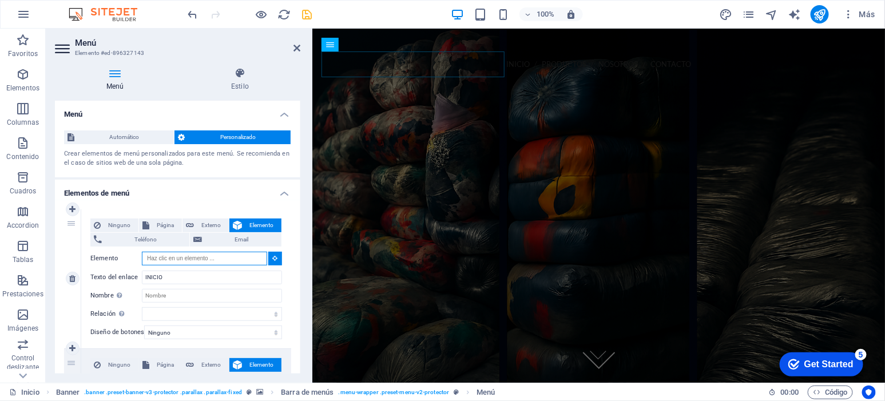
click at [252, 256] on input "Elemento" at bounding box center [204, 259] width 125 height 14
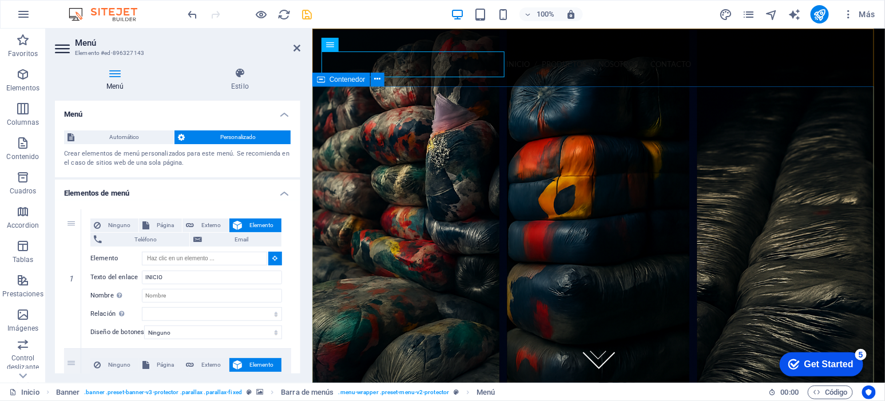
click at [394, 188] on div at bounding box center [598, 338] width 573 height 300
type input "#ed-896327170"
select select
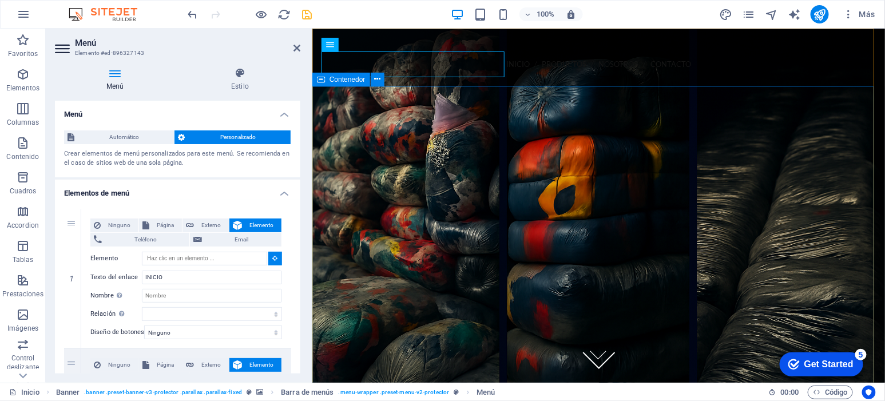
select select
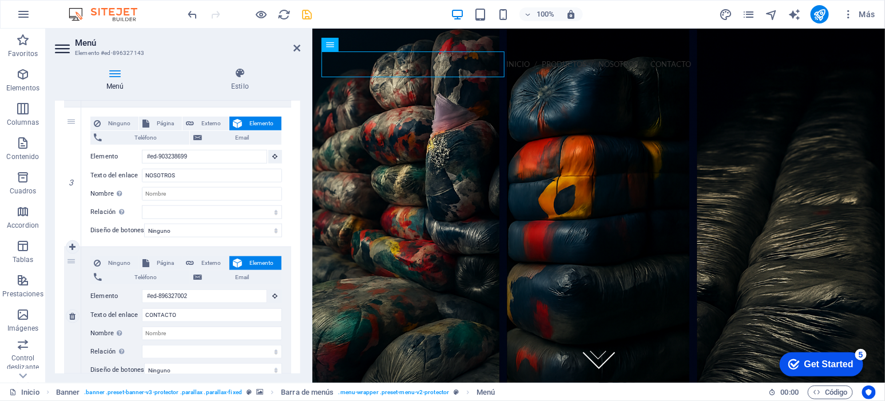
scroll to position [190, 0]
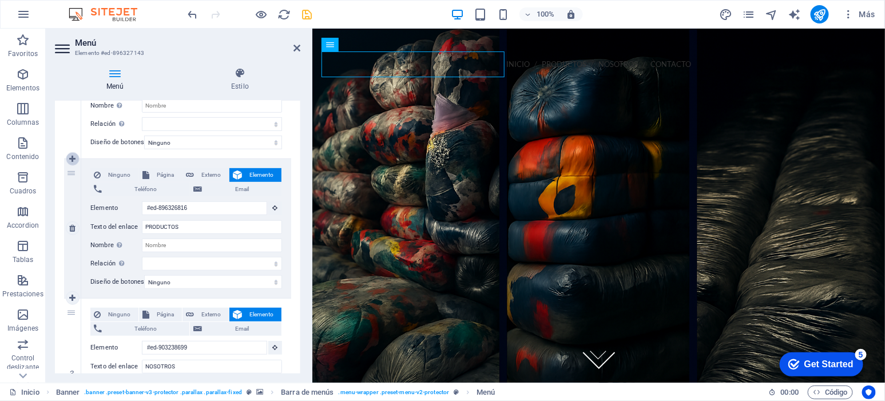
click at [73, 155] on icon at bounding box center [72, 159] width 6 height 8
select select
type input "#ed-896326816"
type input "PRODUCTOS"
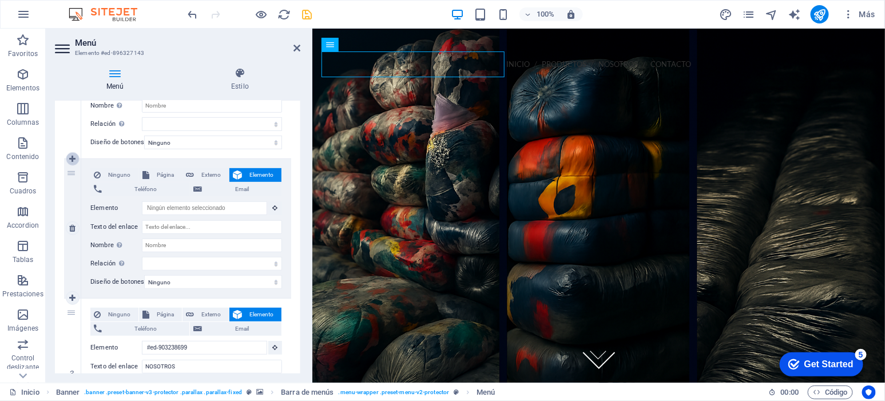
select select
type input "#ed-903238699"
type input "NOSOTROS"
select select
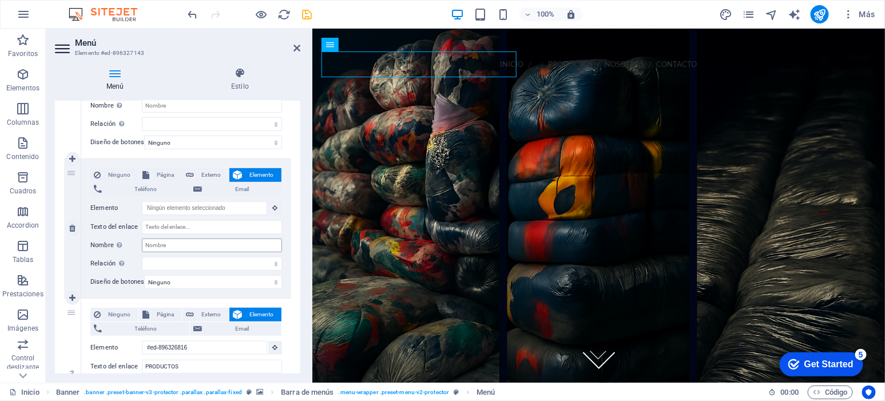
type input "#ed-896326816"
type input "PRODUCTOS"
select select
type input "#ed-903238699"
type input "NOSOTROS"
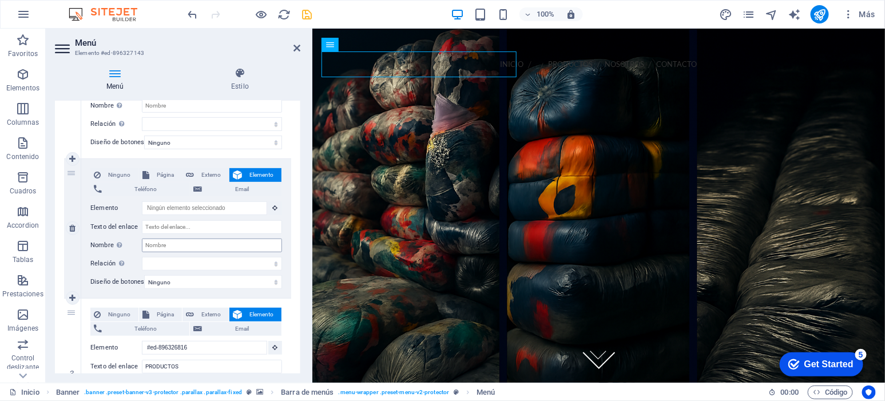
select select
type input "#ed-896327002"
type input "CONTACTO"
select select
click at [70, 296] on icon at bounding box center [72, 298] width 6 height 8
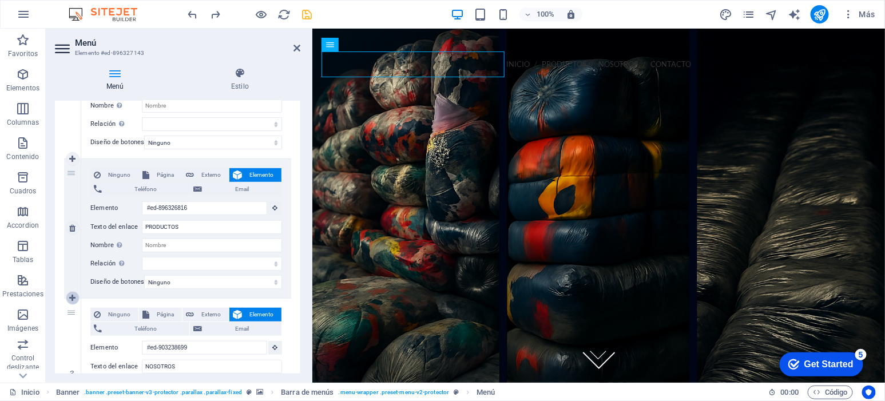
select select
type input "#ed-903238699"
type input "NOSOTROS"
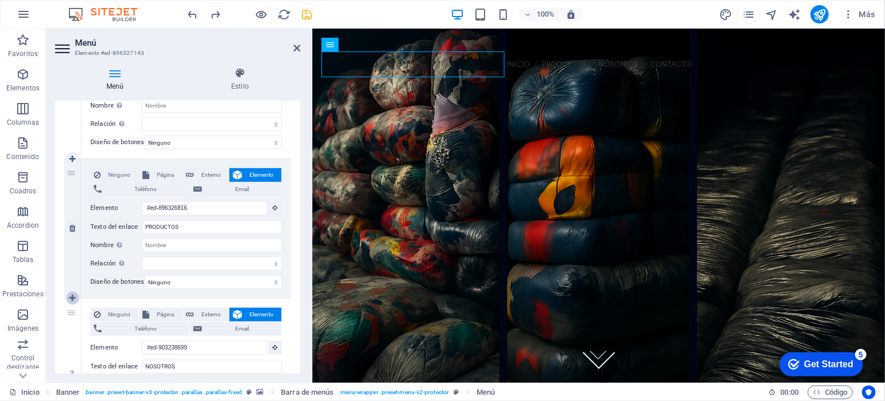
select select
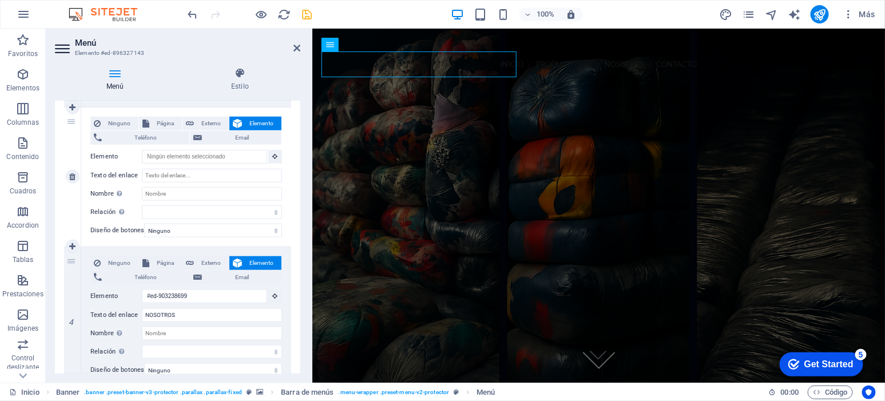
scroll to position [0, 0]
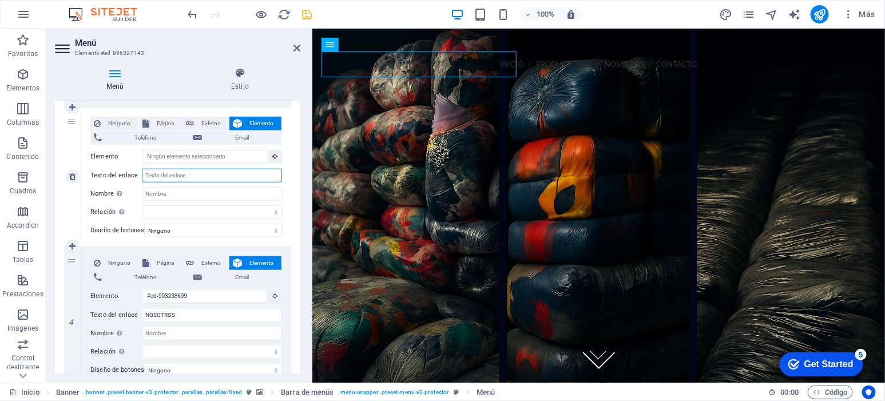
click at [200, 176] on input "Texto del enlace" at bounding box center [212, 176] width 140 height 14
type input "PRE"
select select
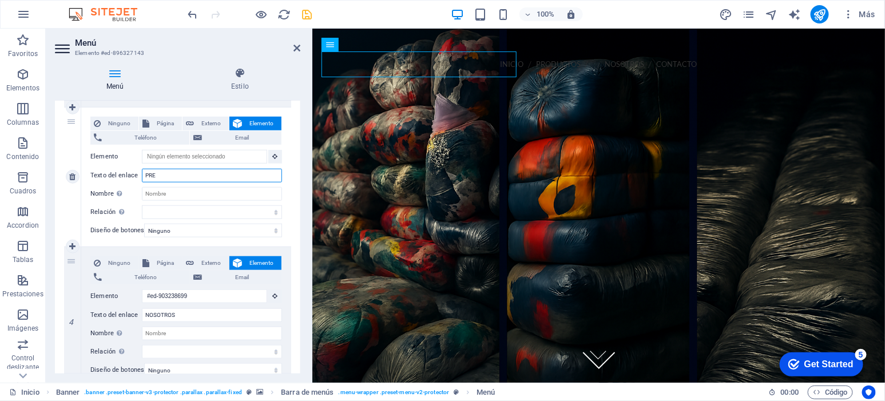
select select
type input "PRECI"
select select
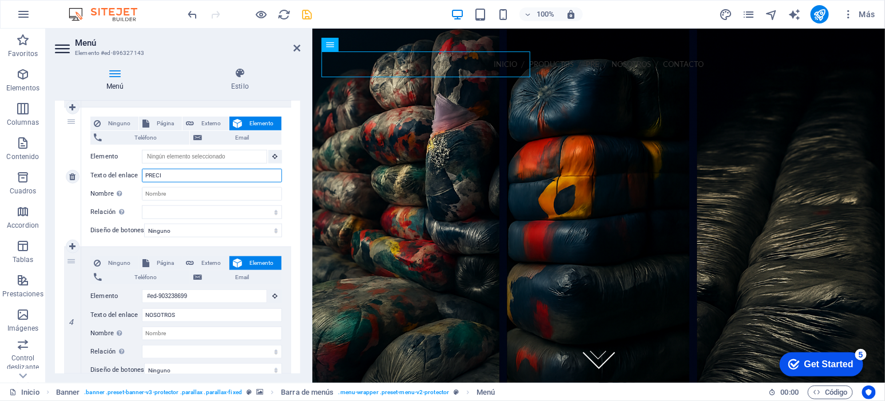
select select
type input "P"
select select
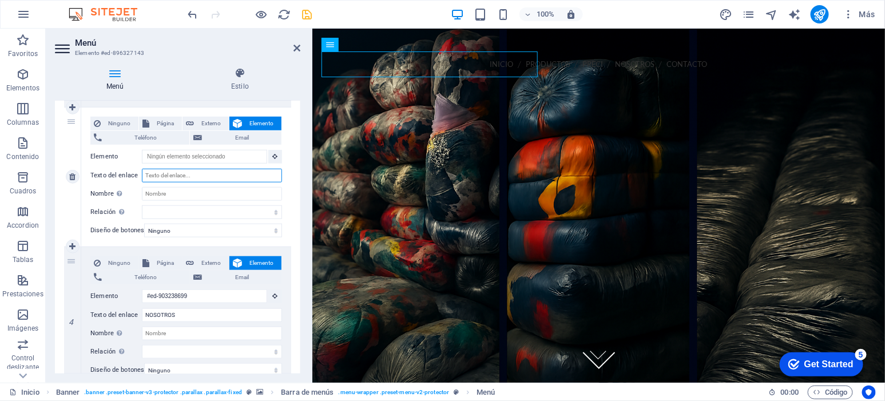
select select
type input "OFERTA"
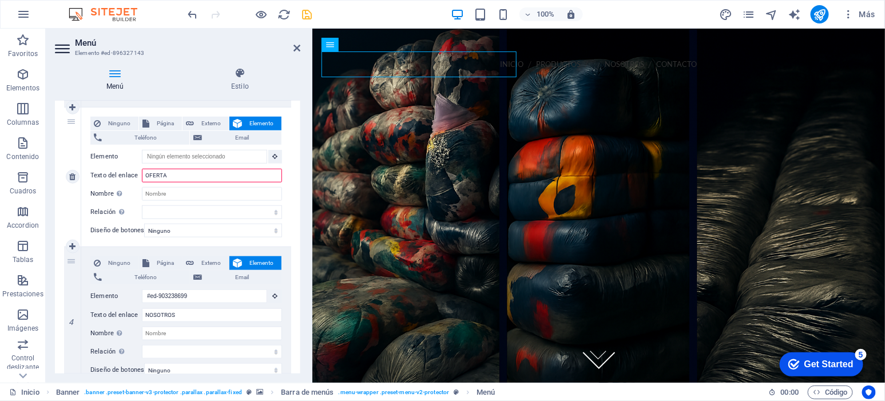
select select
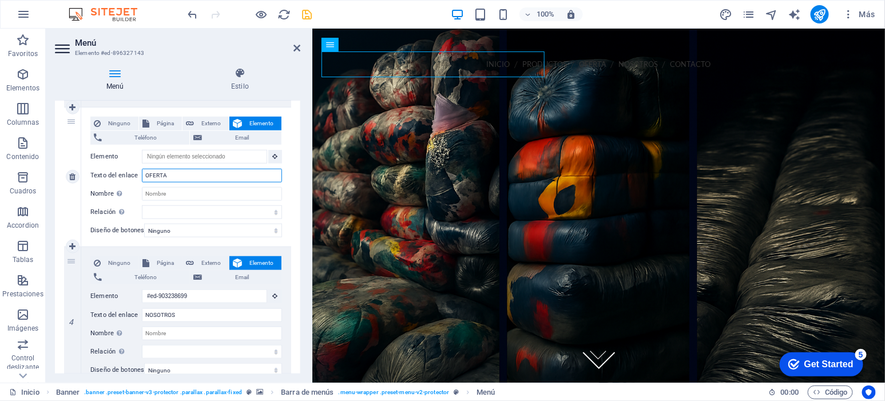
type input "OFERTAS"
select select
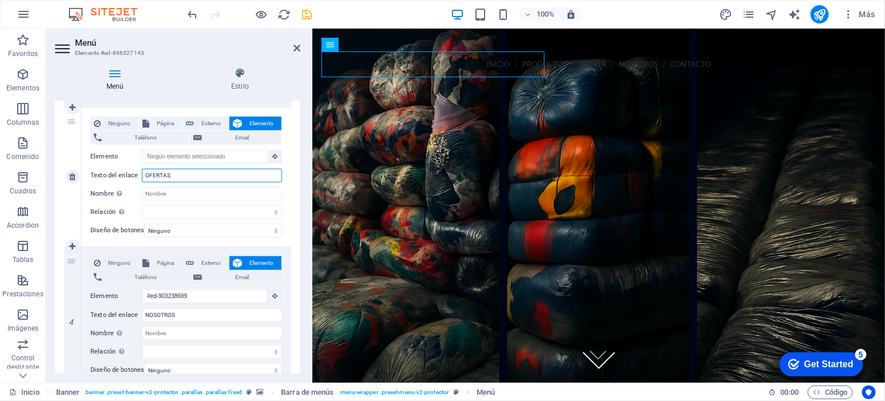
select select
drag, startPoint x: 297, startPoint y: 248, endPoint x: 296, endPoint y: 241, distance: 7.6
click at [296, 241] on div "1 Ninguno Página Externo Elemento Teléfono Email Página Inicio Elemento #ed-896…" at bounding box center [177, 177] width 245 height 716
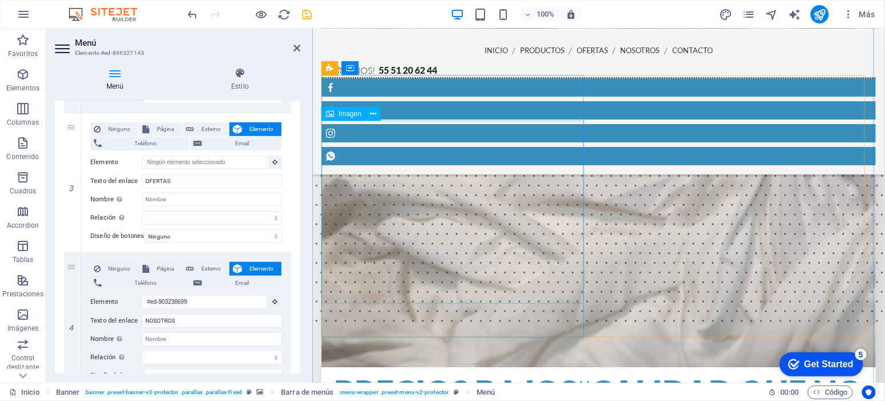
scroll to position [1335, 0]
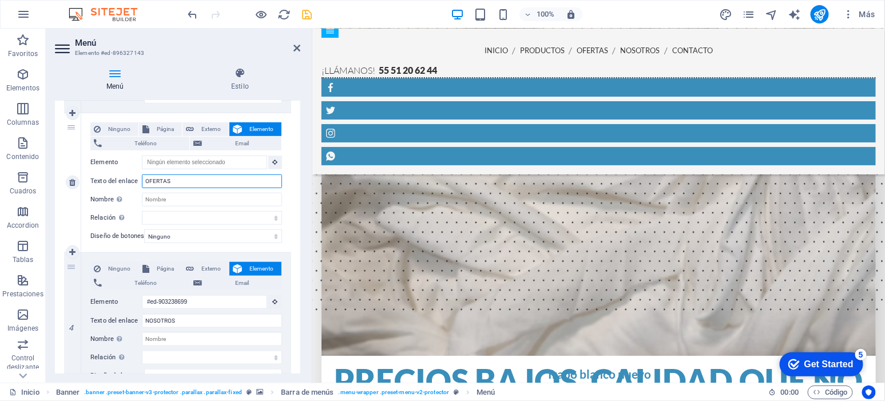
click at [173, 182] on input "OFERTAS" at bounding box center [212, 181] width 140 height 14
type input "REBAJAS"
select select
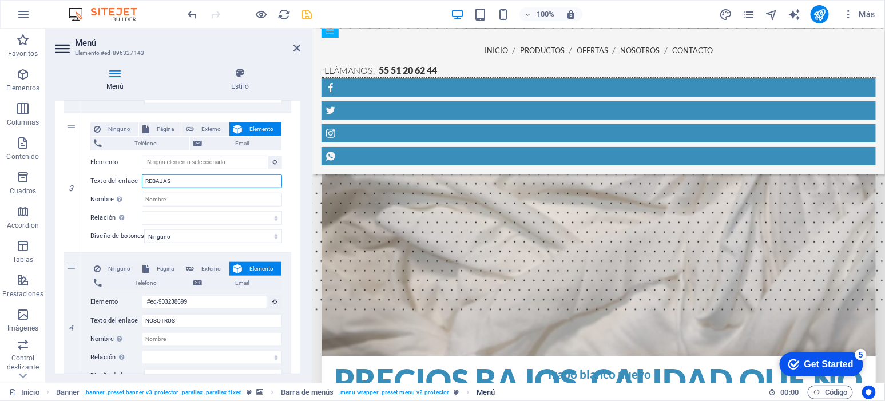
select select
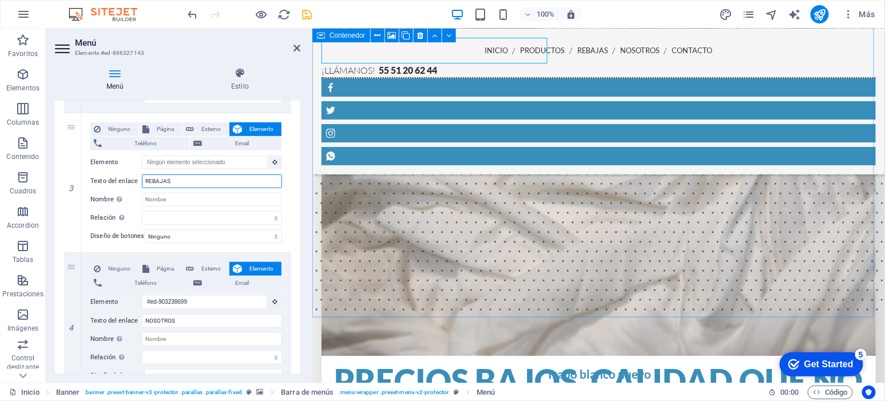
type input "REBAJAS"
click at [303, 15] on icon "save" at bounding box center [307, 14] width 13 height 13
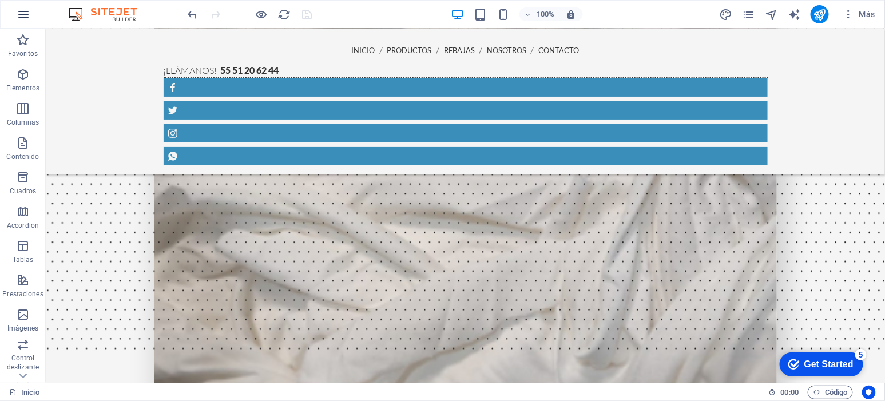
click at [21, 16] on icon "button" at bounding box center [24, 14] width 14 height 14
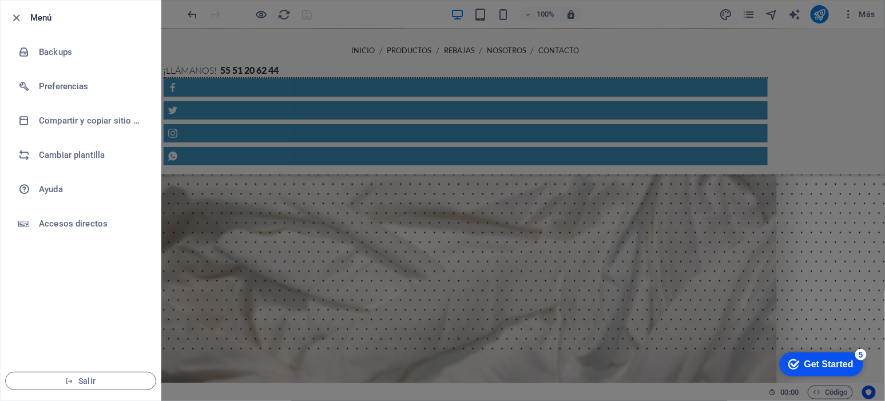
click at [51, 20] on h6 "Menú" at bounding box center [90, 18] width 121 height 14
click at [10, 17] on icon "button" at bounding box center [16, 17] width 13 height 13
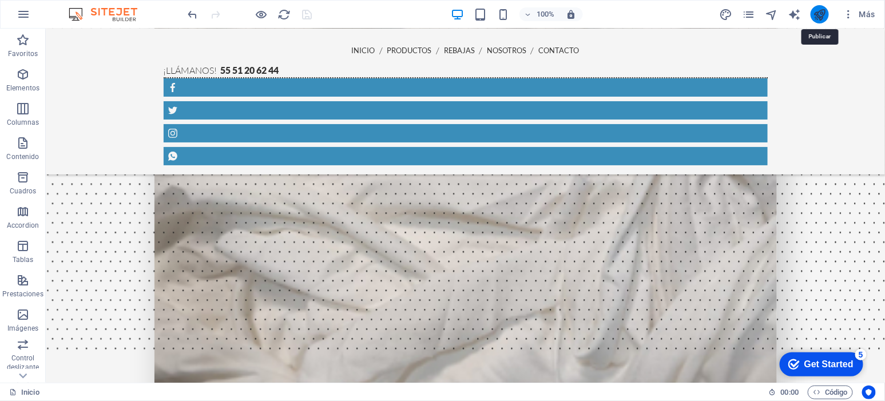
click at [817, 16] on icon "publish" at bounding box center [820, 14] width 13 height 13
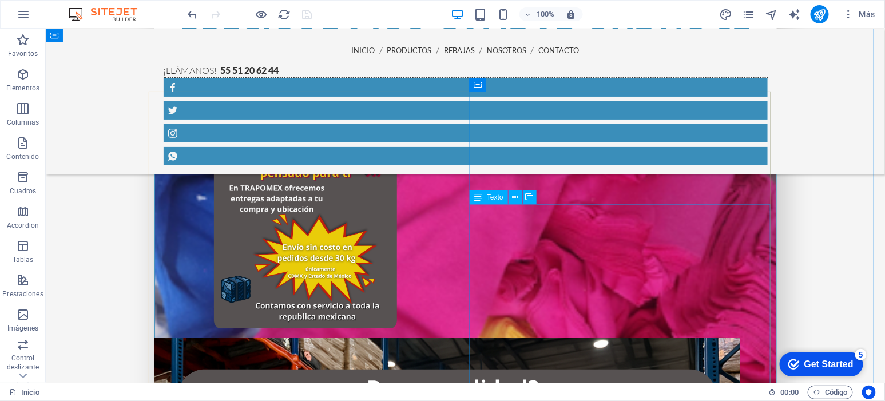
scroll to position [2022, 0]
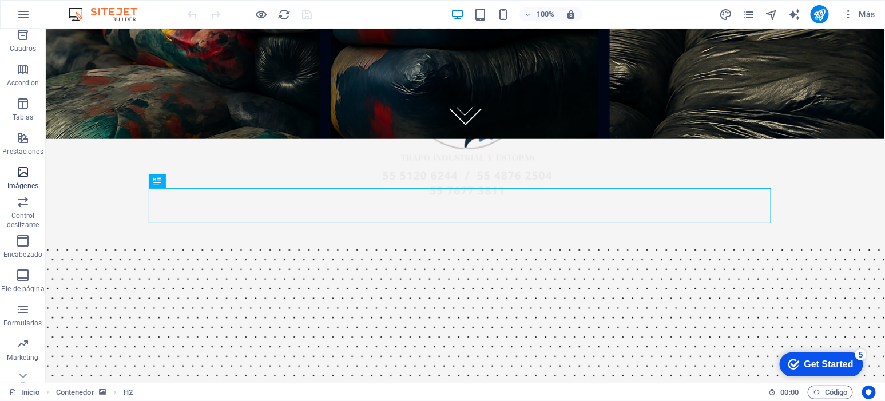
scroll to position [160, 0]
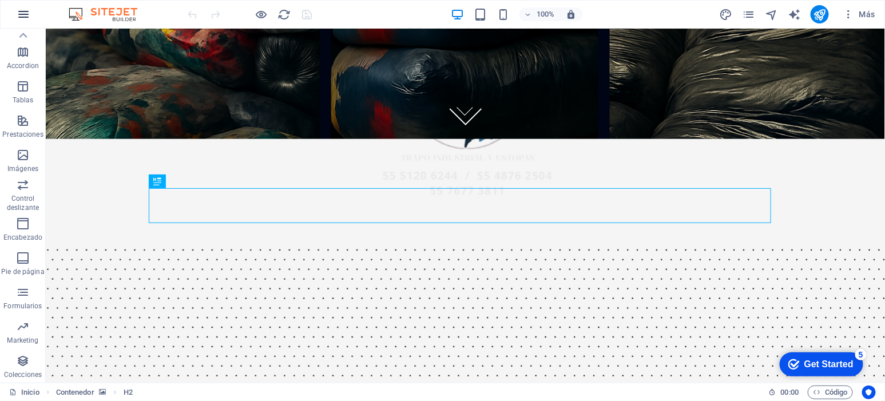
click at [22, 16] on icon "button" at bounding box center [24, 14] width 14 height 14
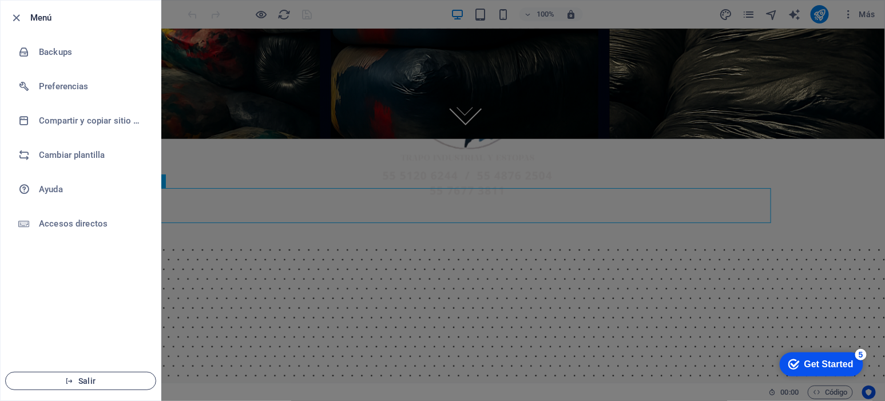
click at [94, 380] on span "Salir" at bounding box center [81, 380] width 132 height 9
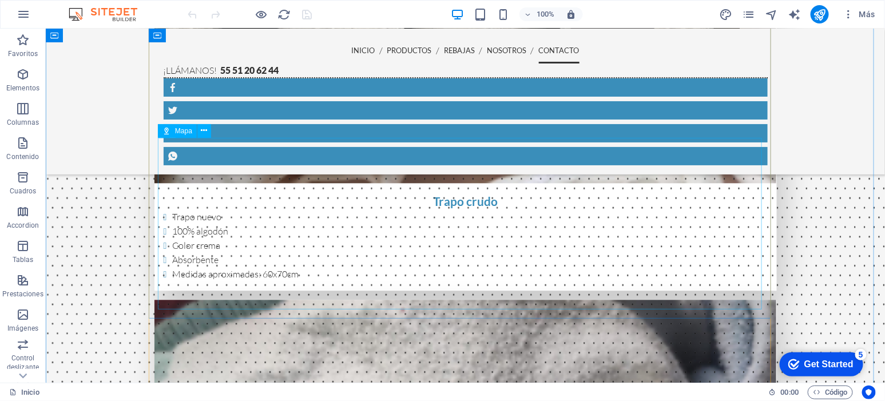
scroll to position [2295, 0]
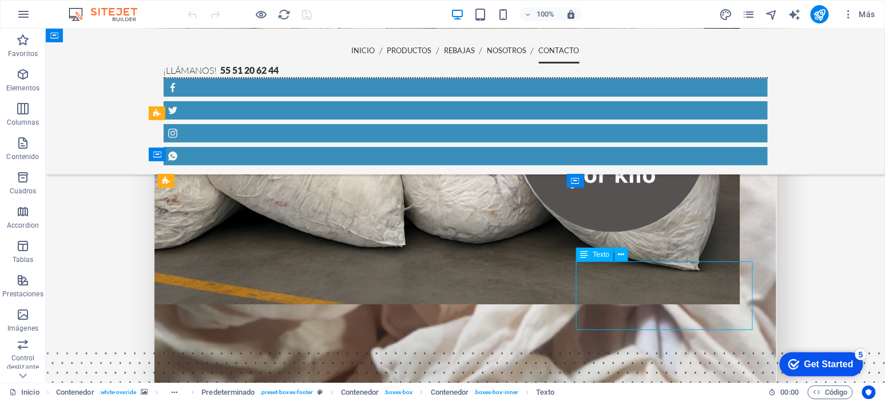
scroll to position [2208, 0]
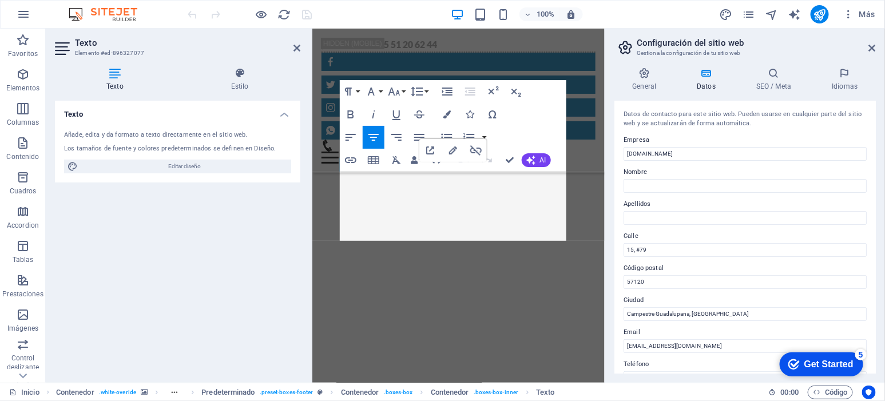
scroll to position [4520, 0]
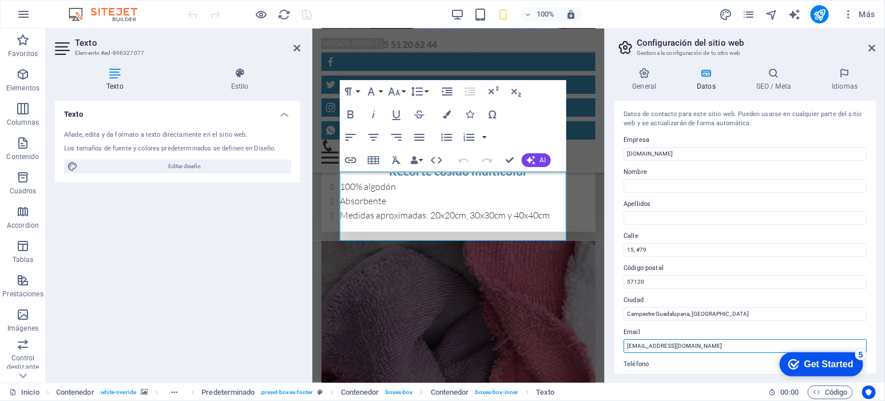
drag, startPoint x: 724, startPoint y: 347, endPoint x: 617, endPoint y: 346, distance: 106.4
click at [617, 346] on div "Datos de contacto para este sitio web. Pueden usarse en cualquier parte del sit…" at bounding box center [744, 237] width 261 height 273
click at [875, 48] on icon at bounding box center [872, 47] width 7 height 9
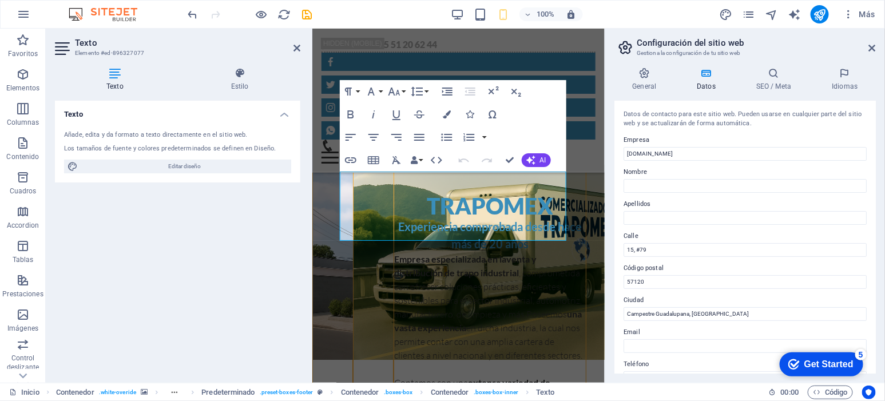
scroll to position [2303, 0]
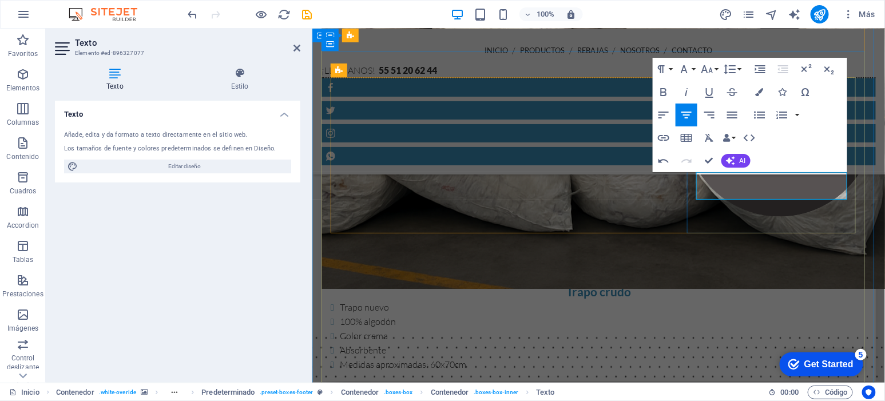
scroll to position [2318, 0]
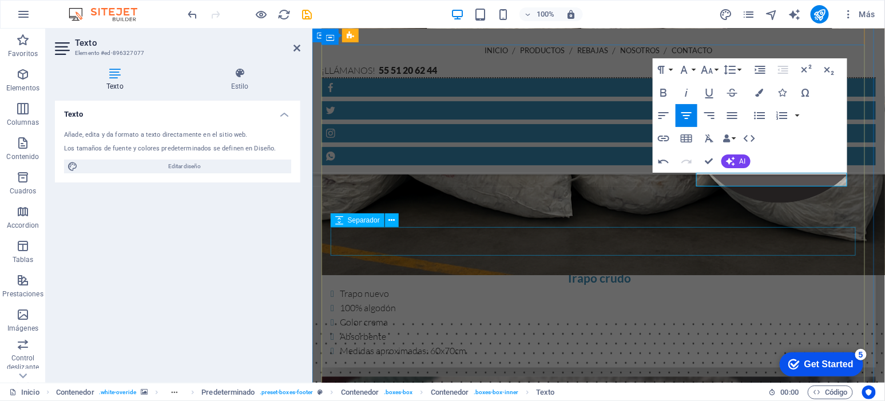
drag, startPoint x: 740, startPoint y: 233, endPoint x: 1007, endPoint y: 235, distance: 267.8
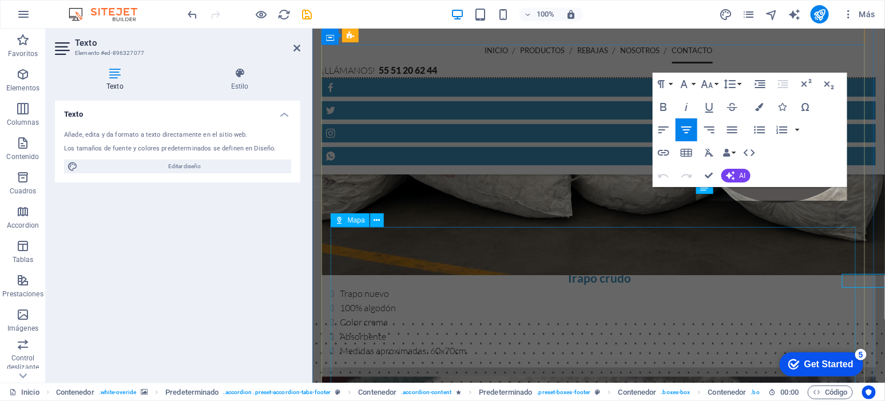
scroll to position [1, 0]
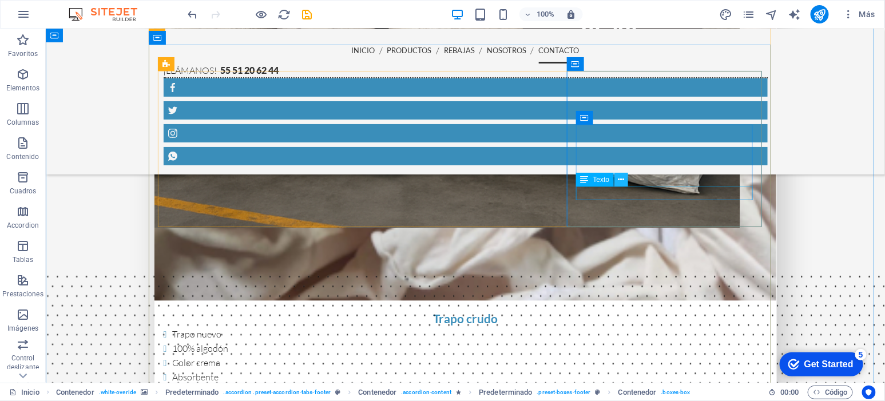
click at [618, 177] on icon at bounding box center [621, 180] width 6 height 12
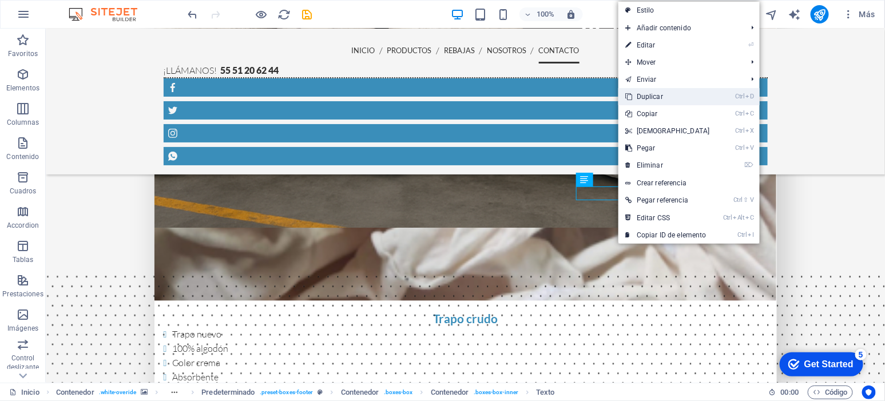
click at [664, 99] on link "Ctrl D Duplicar" at bounding box center [667, 96] width 98 height 17
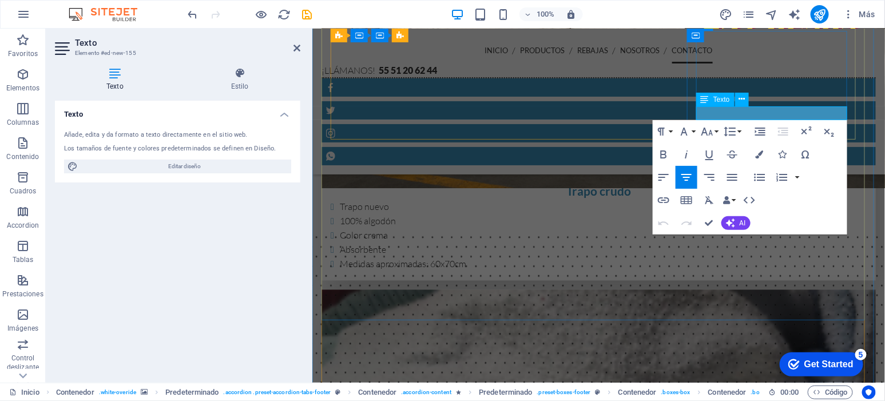
drag, startPoint x: 835, startPoint y: 114, endPoint x: 704, endPoint y: 109, distance: 130.5
copy span "[EMAIL_ADDRESS][DOMAIN_NAME]"
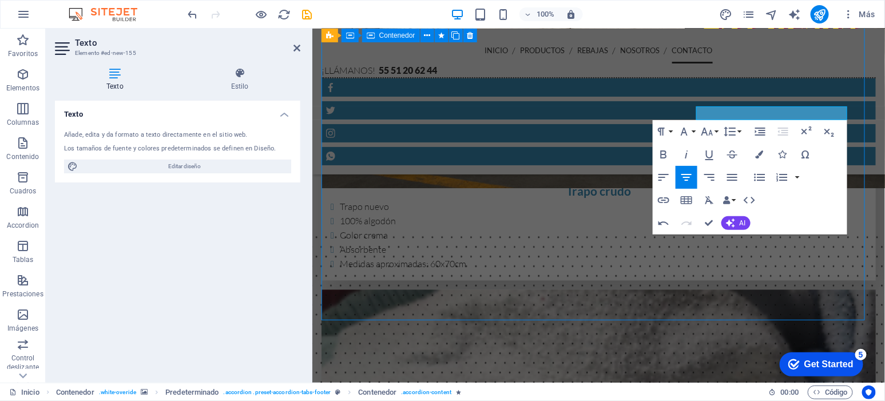
scroll to position [2499, 0]
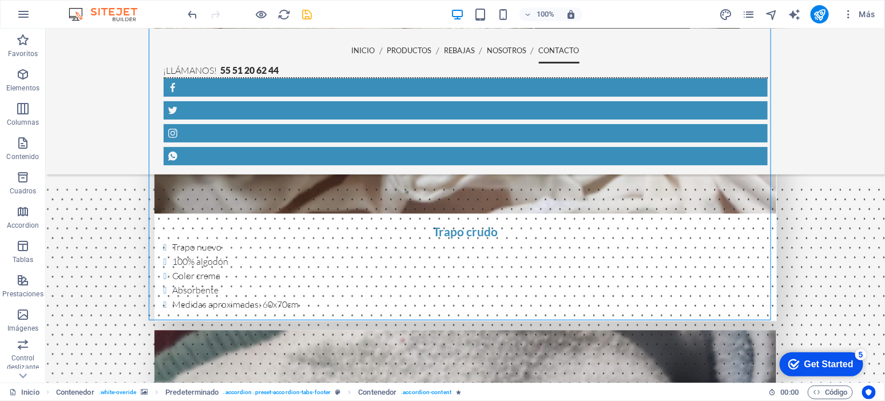
click at [308, 11] on icon "save" at bounding box center [307, 14] width 13 height 13
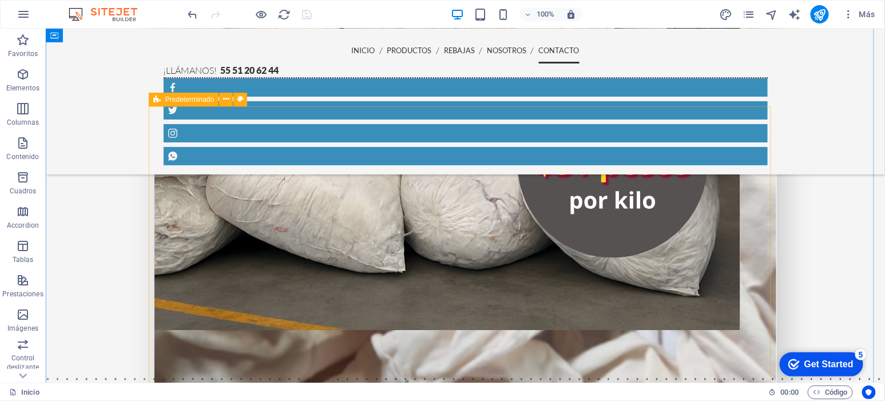
scroll to position [2308, 0]
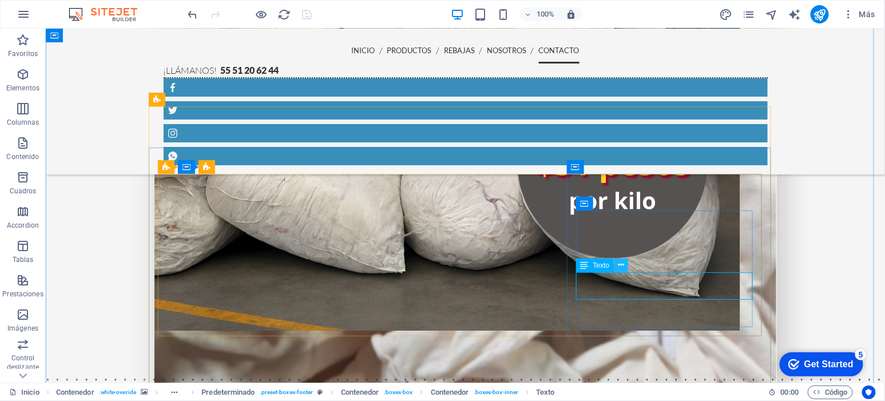
click at [620, 264] on icon at bounding box center [621, 265] width 6 height 12
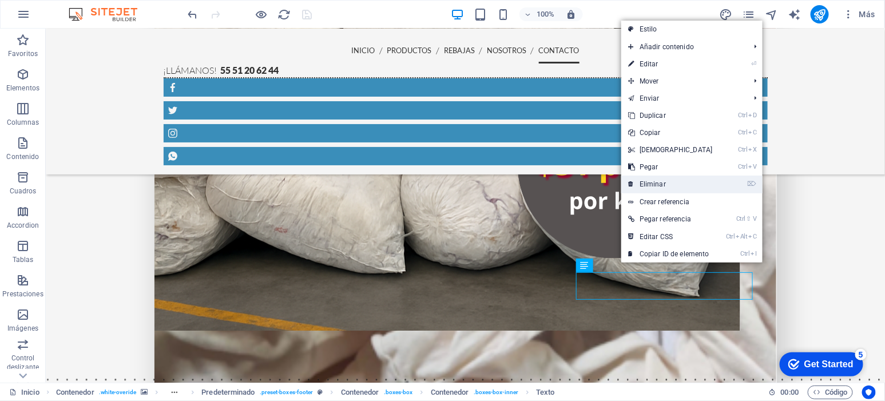
click at [668, 184] on link "⌦ Eliminar" at bounding box center [670, 184] width 98 height 17
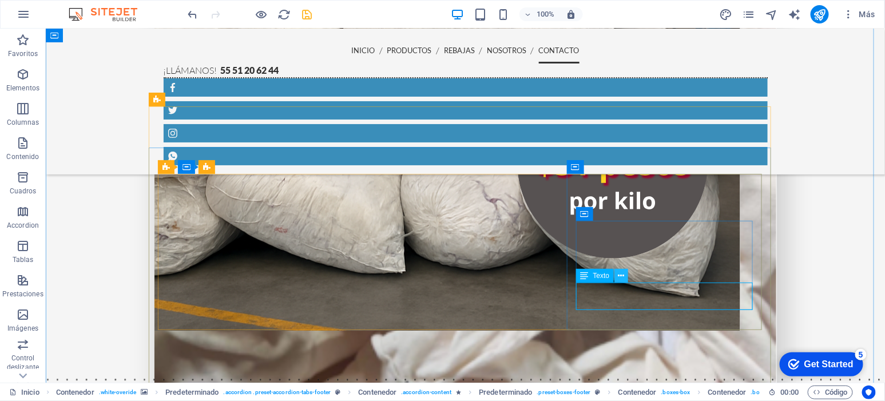
click at [621, 276] on icon at bounding box center [621, 276] width 6 height 12
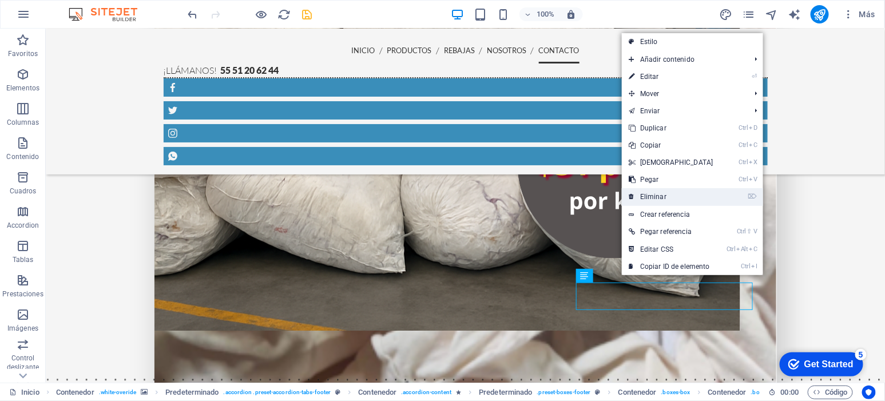
click at [655, 196] on link "⌦ Eliminar" at bounding box center [671, 196] width 98 height 17
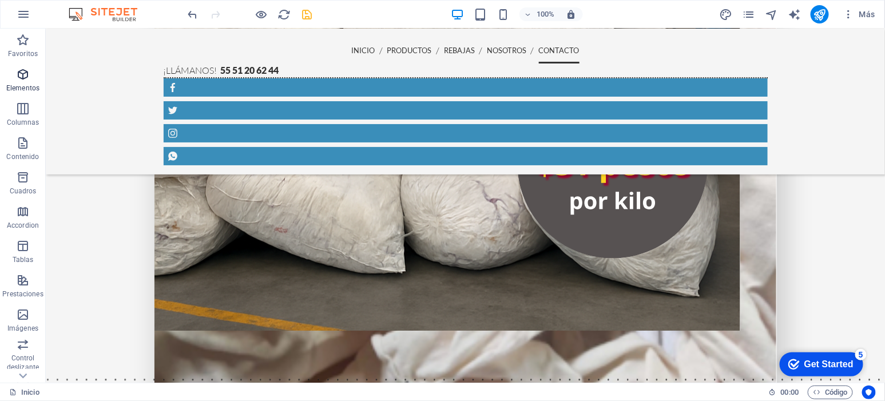
click at [27, 78] on icon "button" at bounding box center [23, 75] width 14 height 14
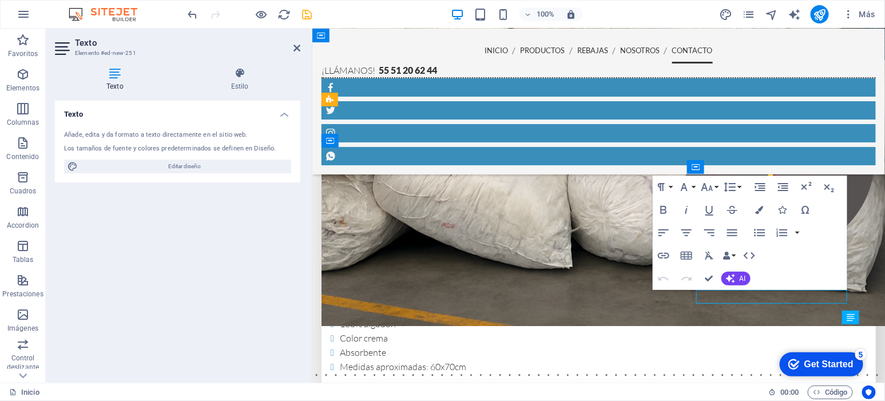
scroll to position [2221, 0]
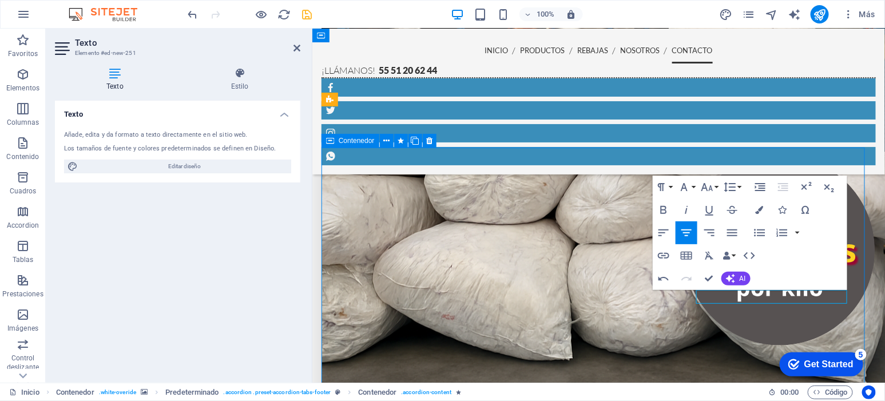
scroll to position [2308, 0]
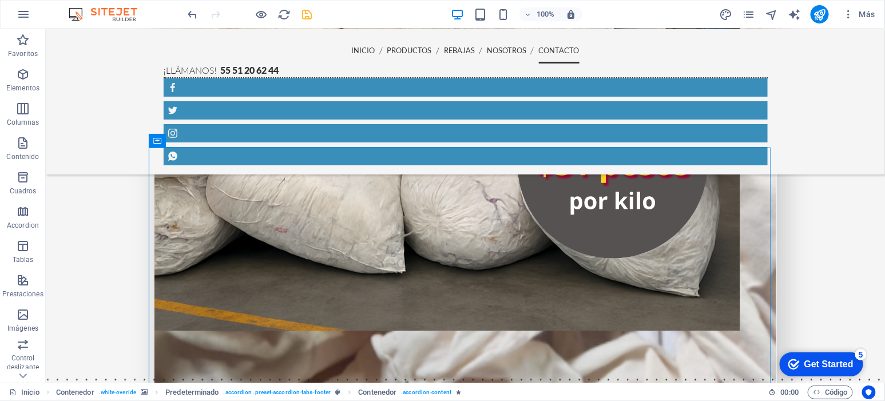
click at [301, 13] on icon "save" at bounding box center [307, 14] width 13 height 13
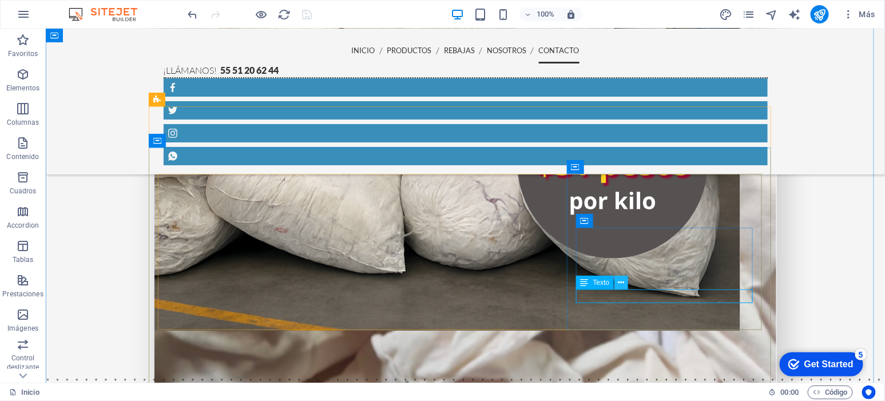
click at [621, 277] on icon at bounding box center [621, 283] width 6 height 12
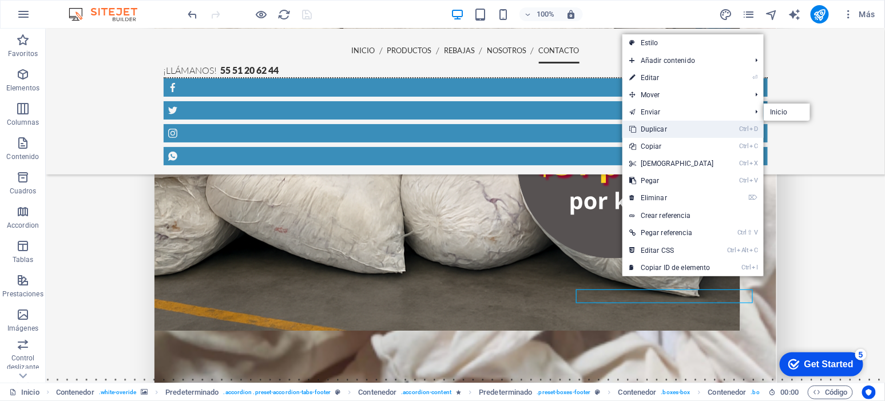
click at [664, 127] on link "Ctrl D Duplicar" at bounding box center [671, 129] width 98 height 17
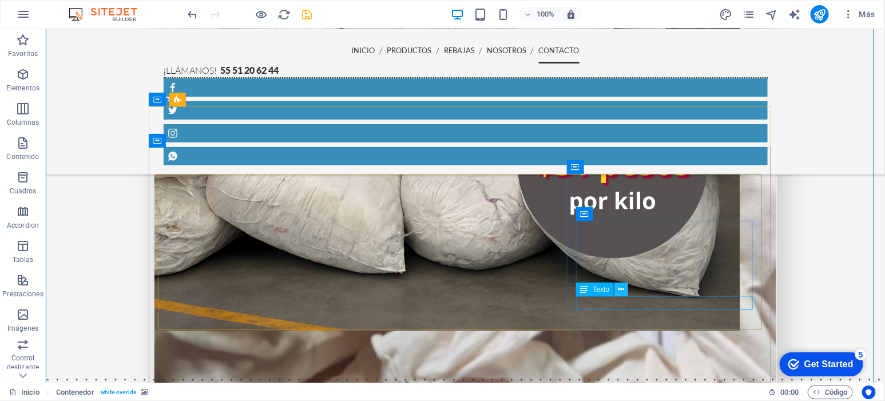
click at [625, 291] on button at bounding box center [621, 290] width 14 height 14
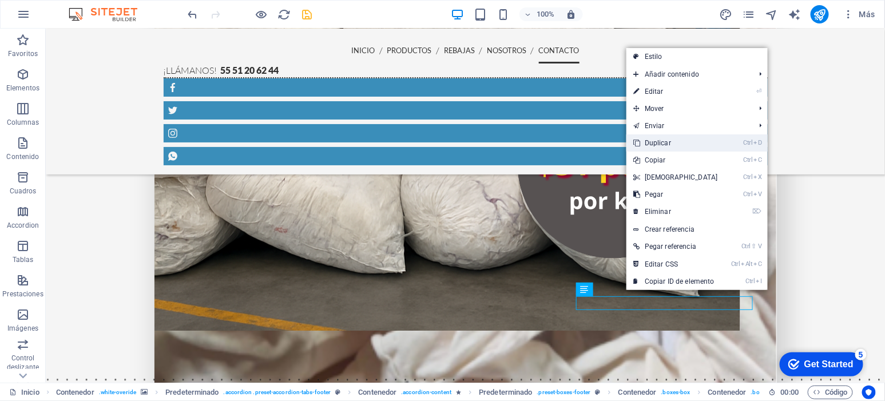
click at [681, 141] on link "Ctrl D Duplicar" at bounding box center [675, 142] width 98 height 17
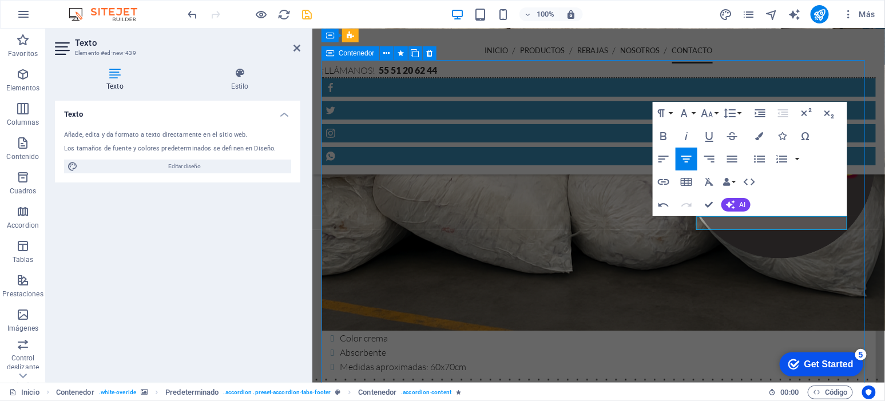
scroll to position [2396, 0]
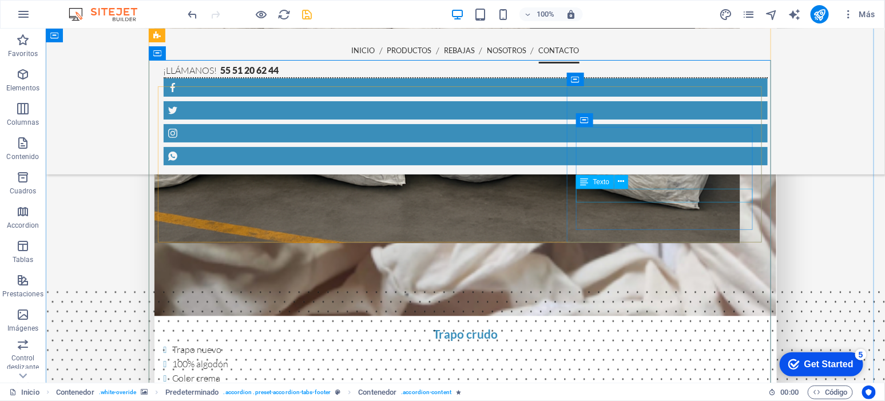
click at [622, 178] on icon at bounding box center [621, 182] width 6 height 12
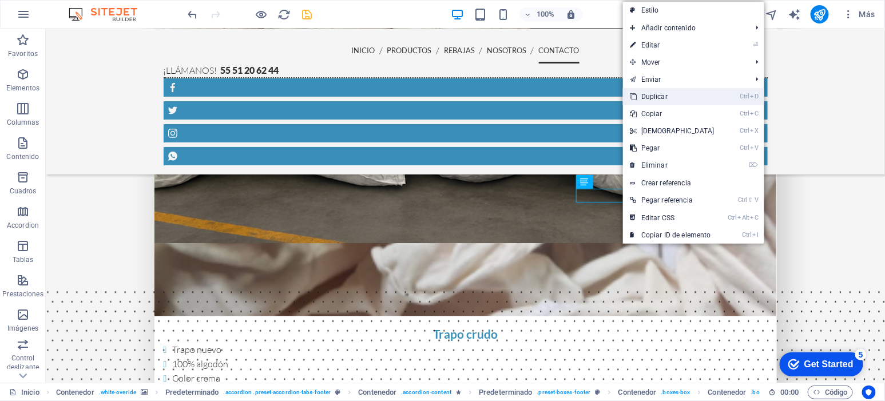
click at [669, 100] on link "Ctrl D Duplicar" at bounding box center [672, 96] width 98 height 17
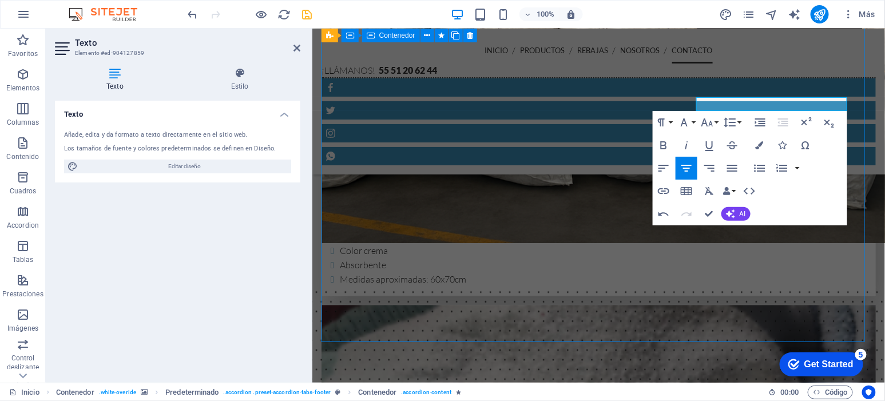
scroll to position [2484, 0]
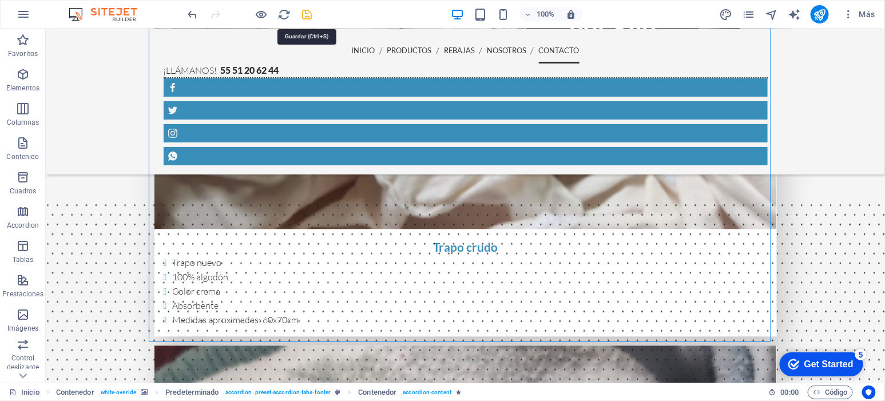
click at [306, 13] on icon "save" at bounding box center [307, 14] width 13 height 13
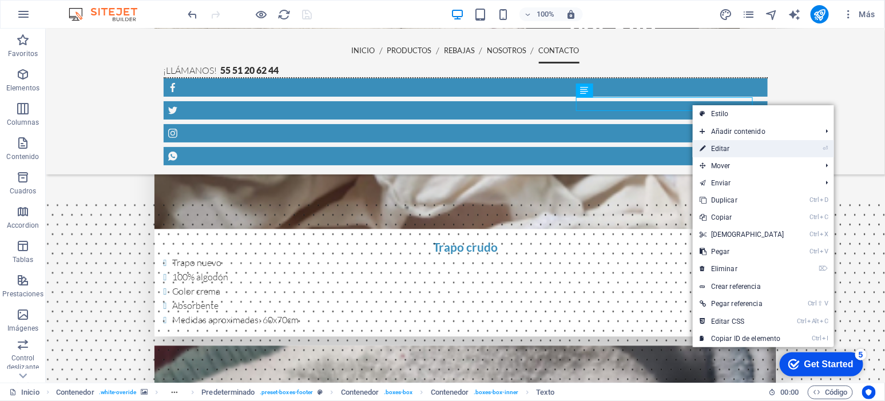
click at [719, 150] on link "⏎ Editar" at bounding box center [742, 148] width 98 height 17
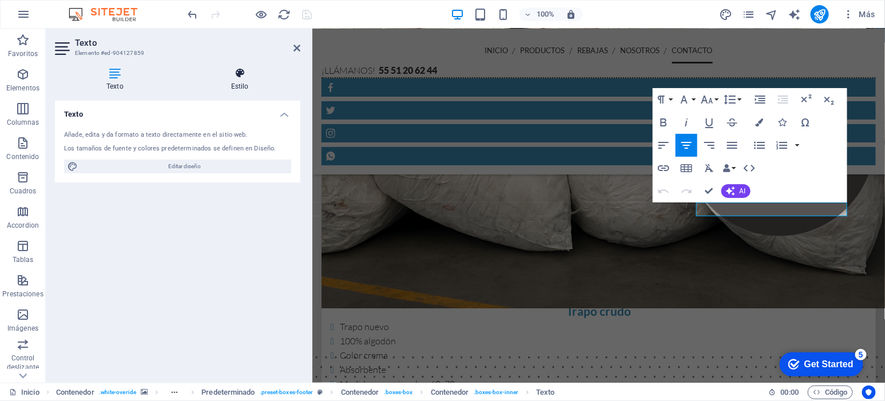
click at [243, 76] on icon at bounding box center [240, 73] width 121 height 11
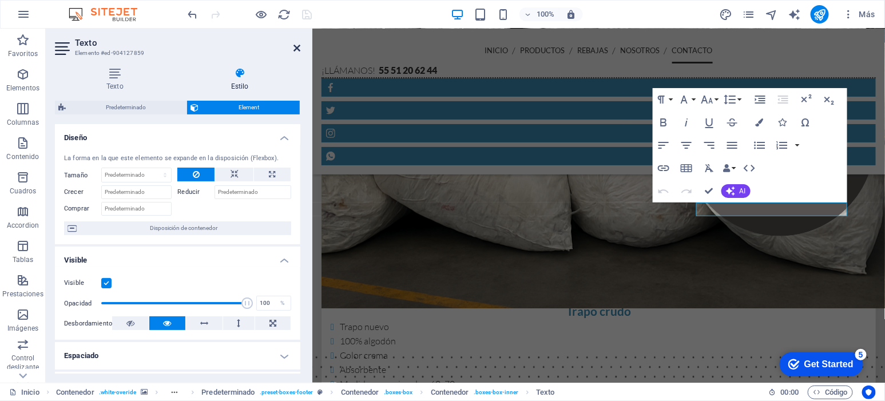
drag, startPoint x: 297, startPoint y: 51, endPoint x: 252, endPoint y: 22, distance: 54.3
click at [297, 51] on icon at bounding box center [296, 47] width 7 height 9
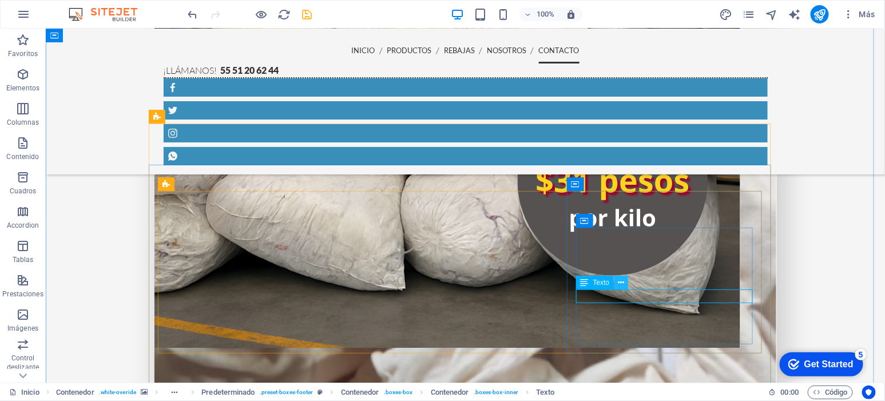
click at [621, 283] on icon at bounding box center [621, 283] width 6 height 12
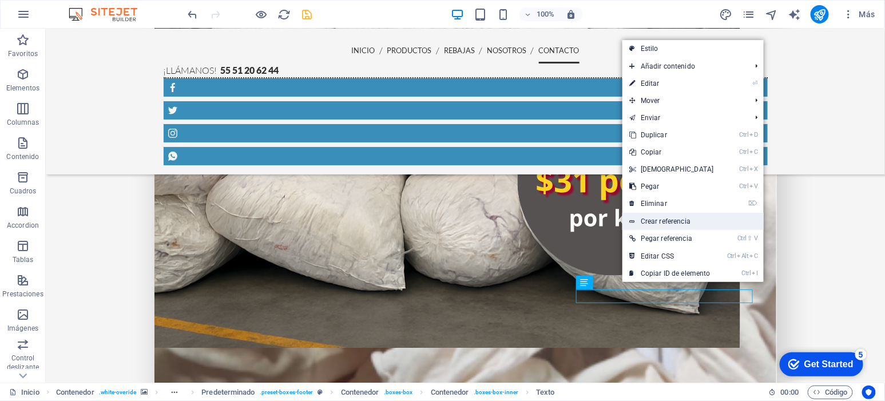
click at [680, 221] on link "Crear referencia" at bounding box center [692, 221] width 141 height 17
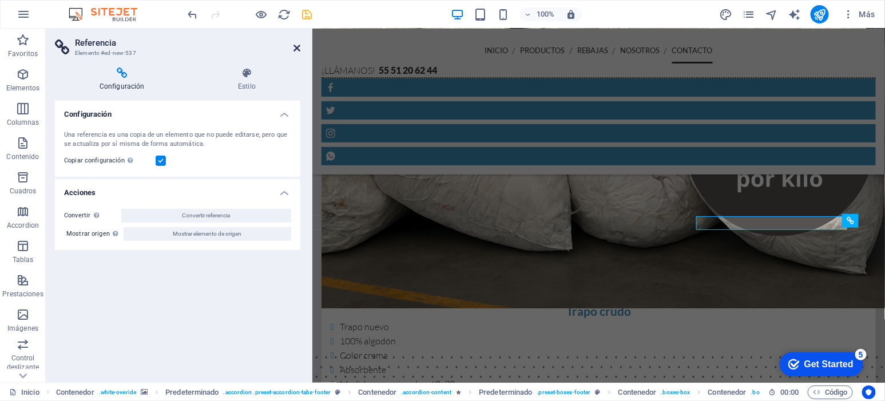
drag, startPoint x: 251, startPoint y: 18, endPoint x: 296, endPoint y: 47, distance: 54.0
click at [296, 47] on icon at bounding box center [296, 47] width 7 height 9
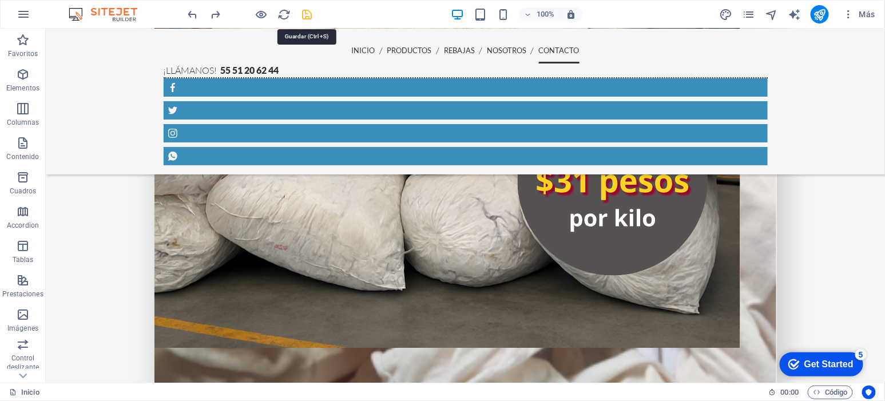
click at [303, 11] on icon "save" at bounding box center [307, 14] width 13 height 13
click at [815, 19] on icon "publish" at bounding box center [820, 14] width 13 height 13
